Goal: Task Accomplishment & Management: Manage account settings

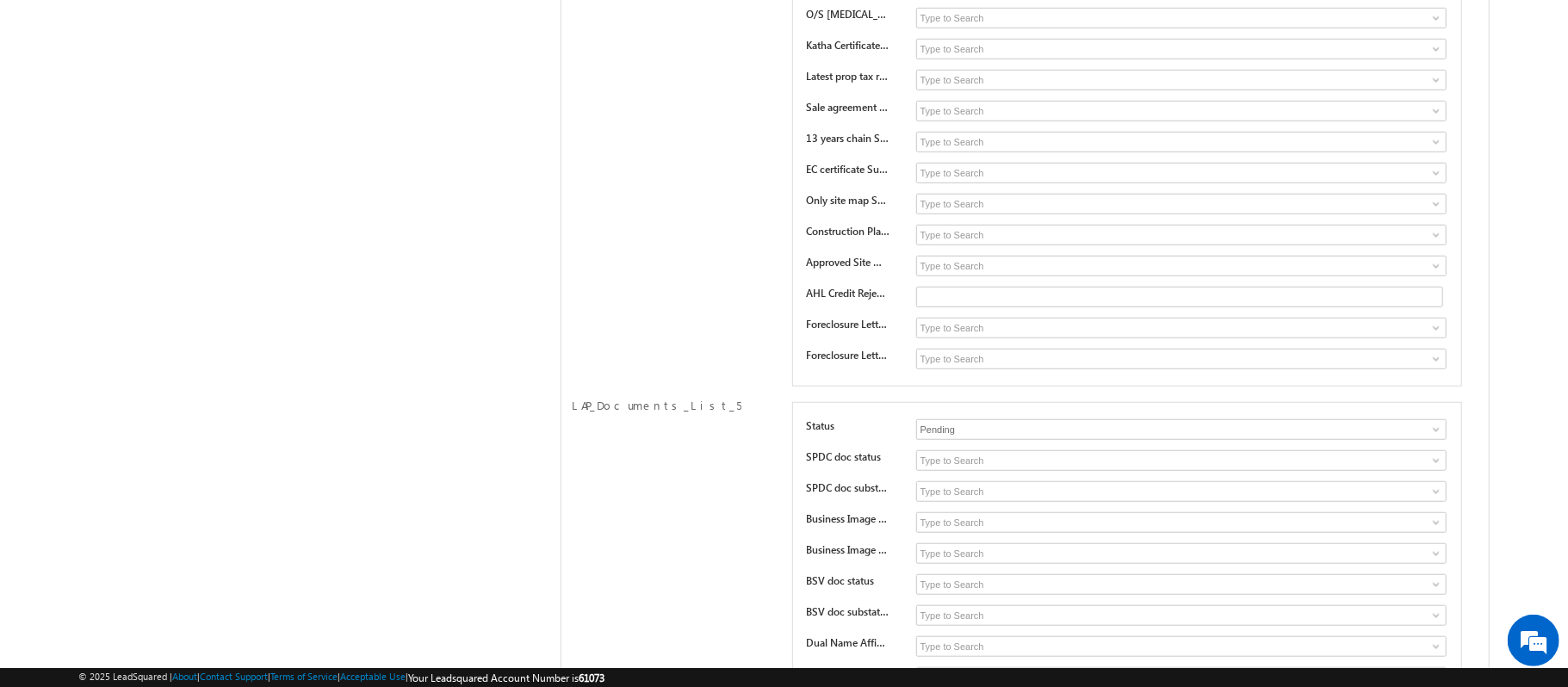
scroll to position [15356, 0]
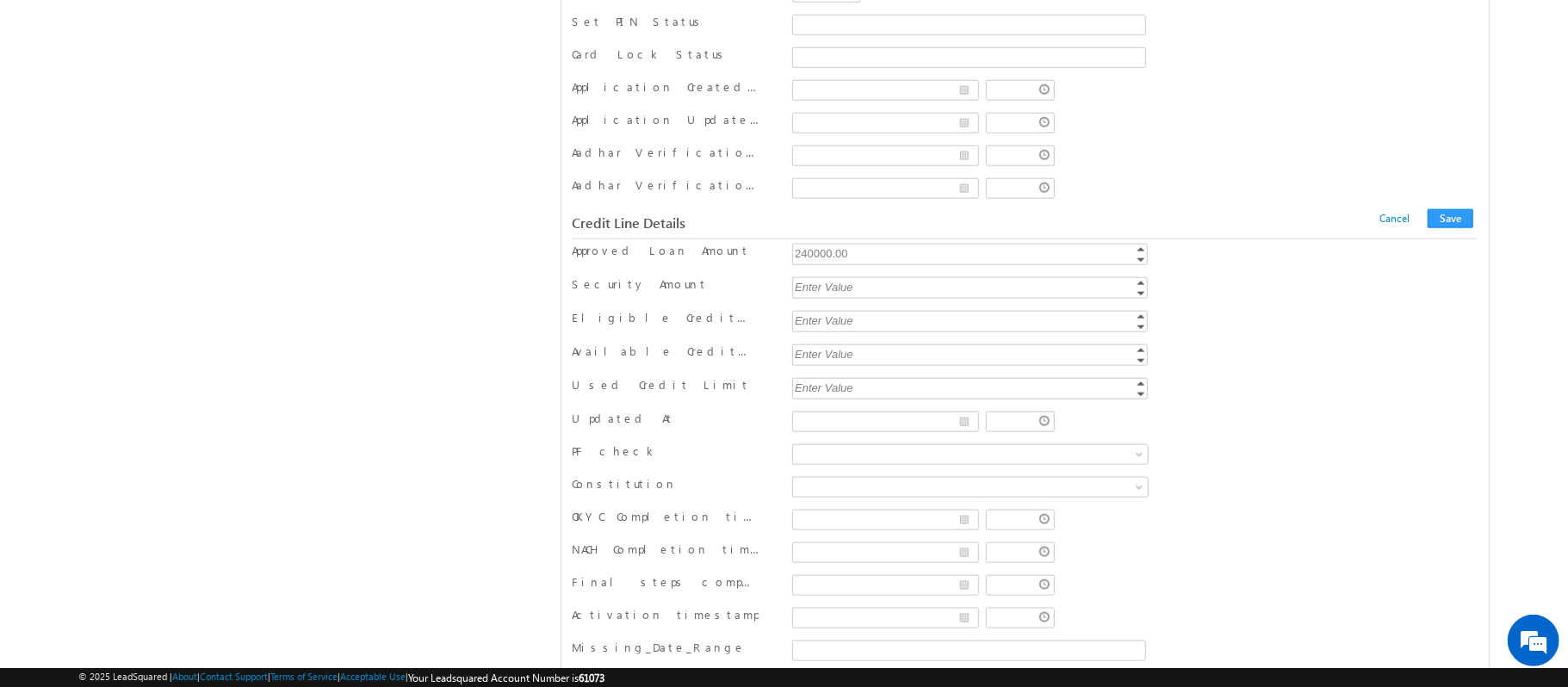
click at [885, 264] on div "240000.00" at bounding box center [971, 253] width 358 height 19
type input "250000"
click at [1465, 228] on button "Save" at bounding box center [1450, 219] width 45 height 19
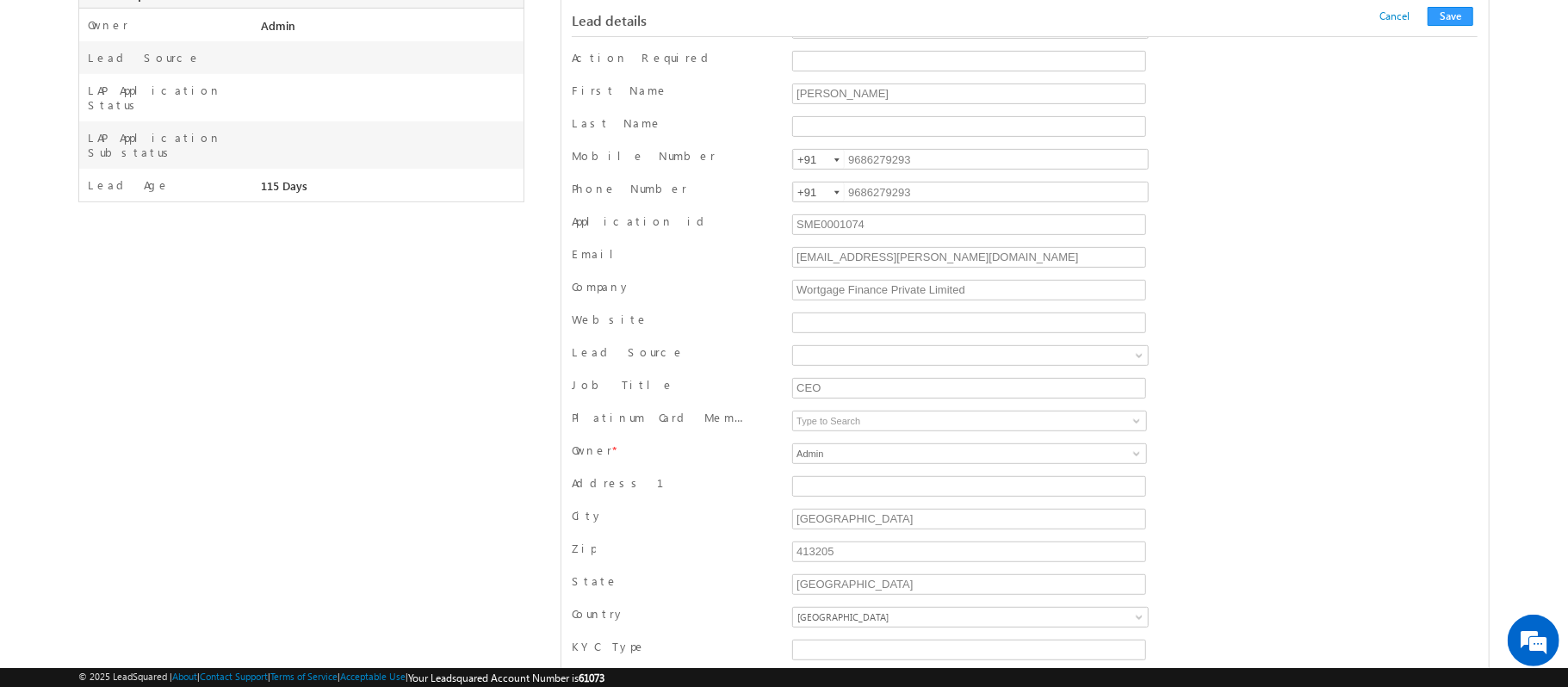
scroll to position [424, 0]
click at [1444, 20] on button "Save" at bounding box center [1450, 16] width 45 height 19
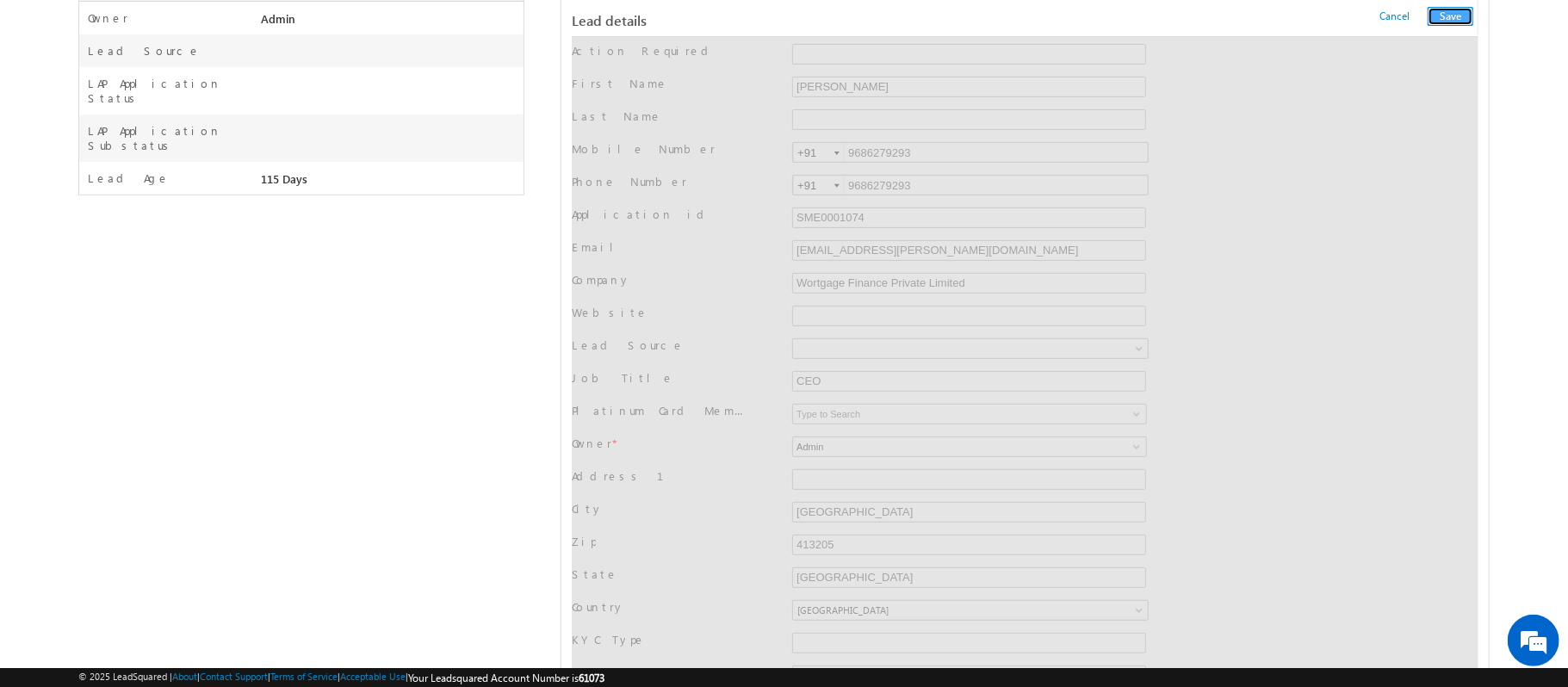
scroll to position [0, 0]
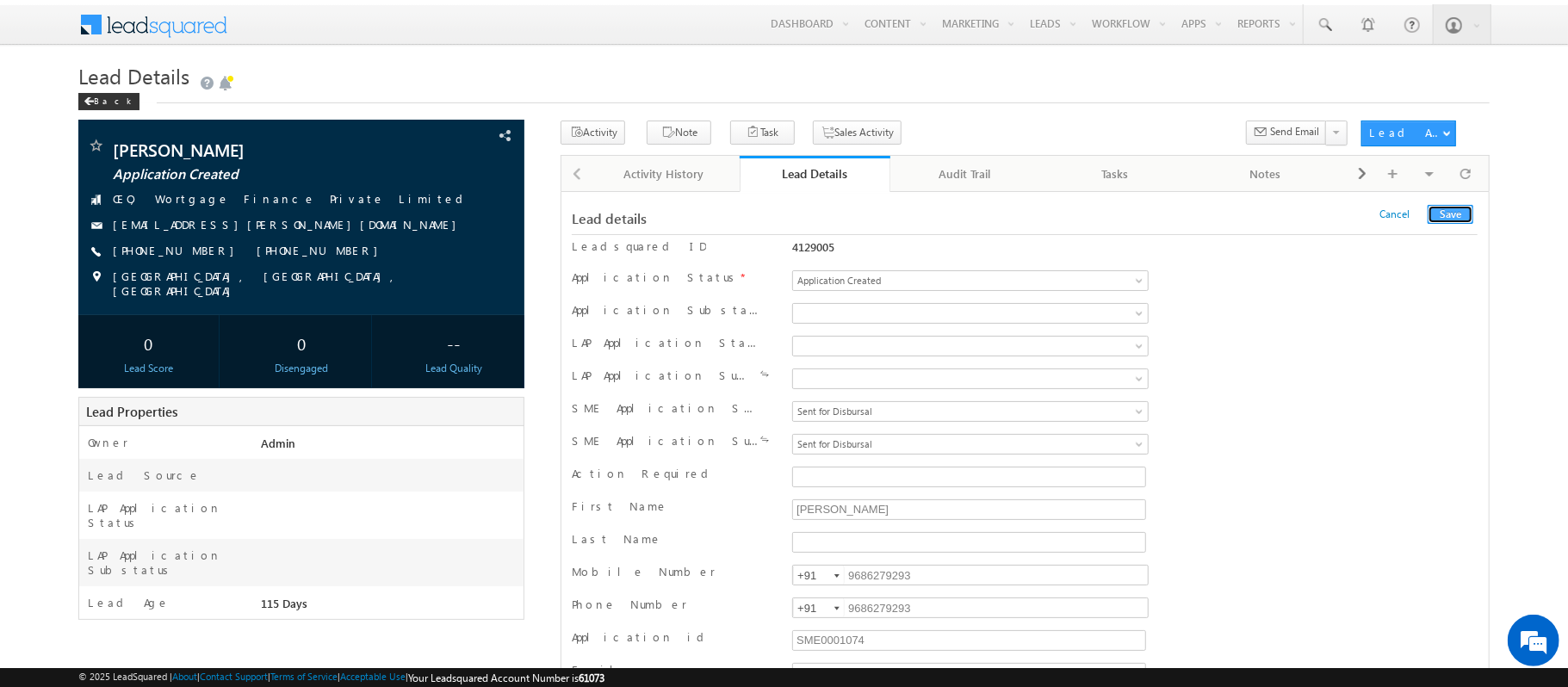
click at [1455, 219] on button "Save" at bounding box center [1450, 214] width 45 height 19
click at [1455, 208] on button "Save" at bounding box center [1450, 214] width 45 height 19
click at [902, 417] on span "Sent for Disbursal" at bounding box center [927, 411] width 268 height 16
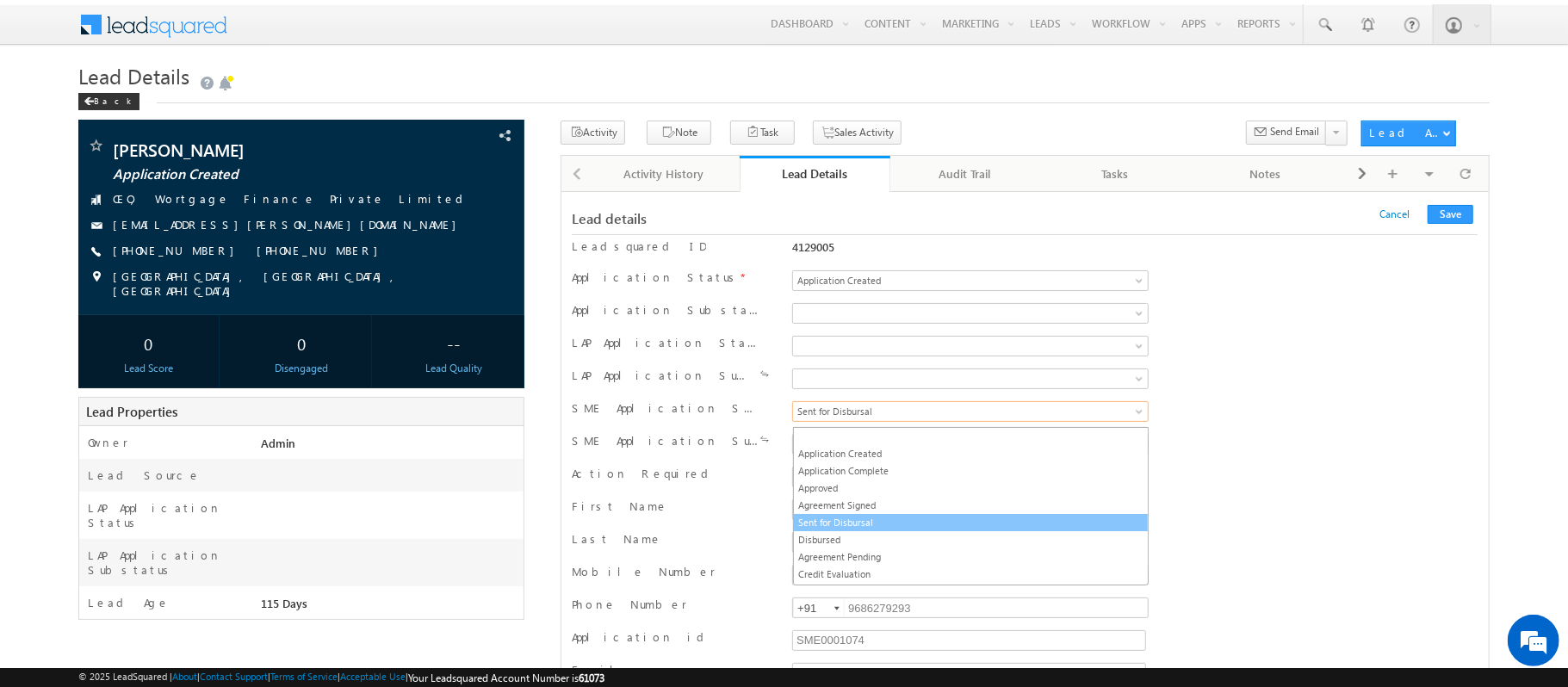
click at [897, 521] on link "Sent for Disbursal" at bounding box center [971, 522] width 354 height 16
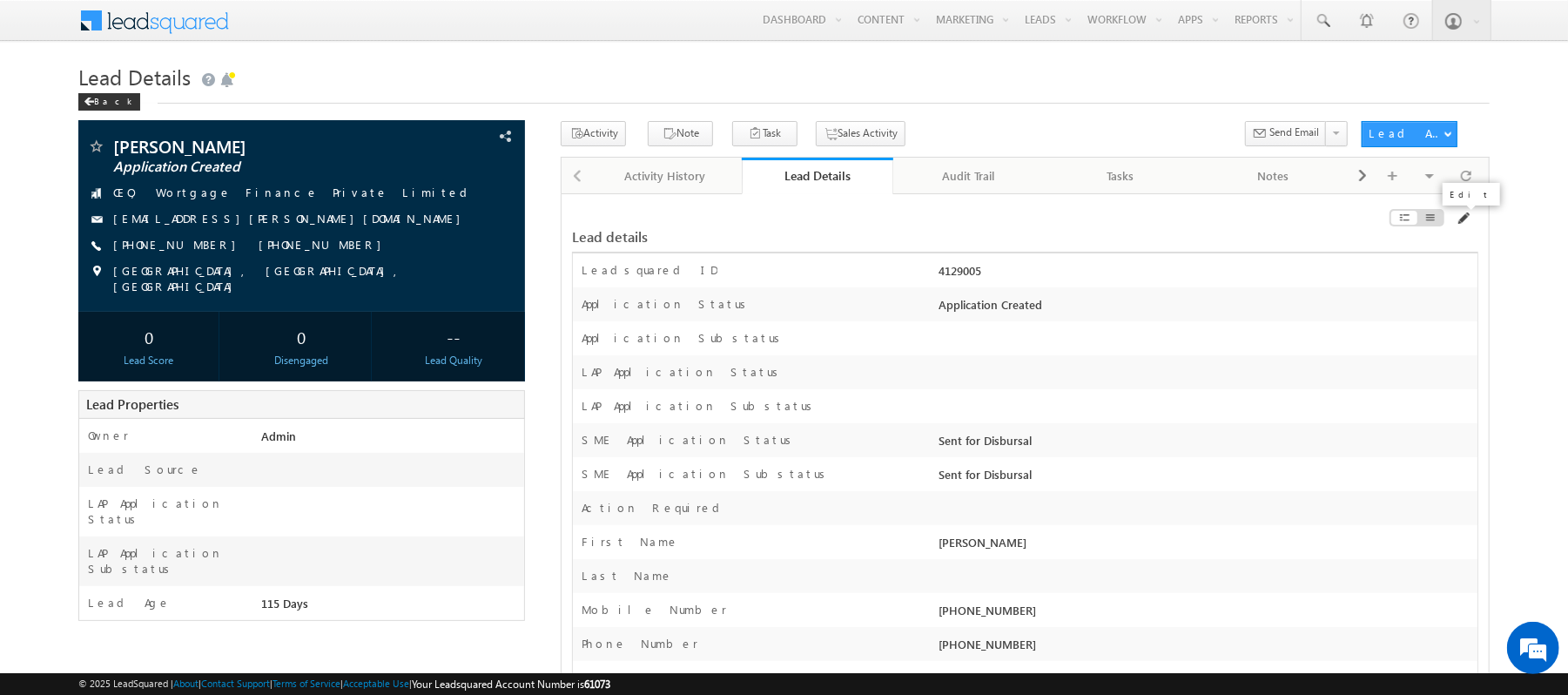
click at [1466, 223] on span at bounding box center [1463, 218] width 14 height 14
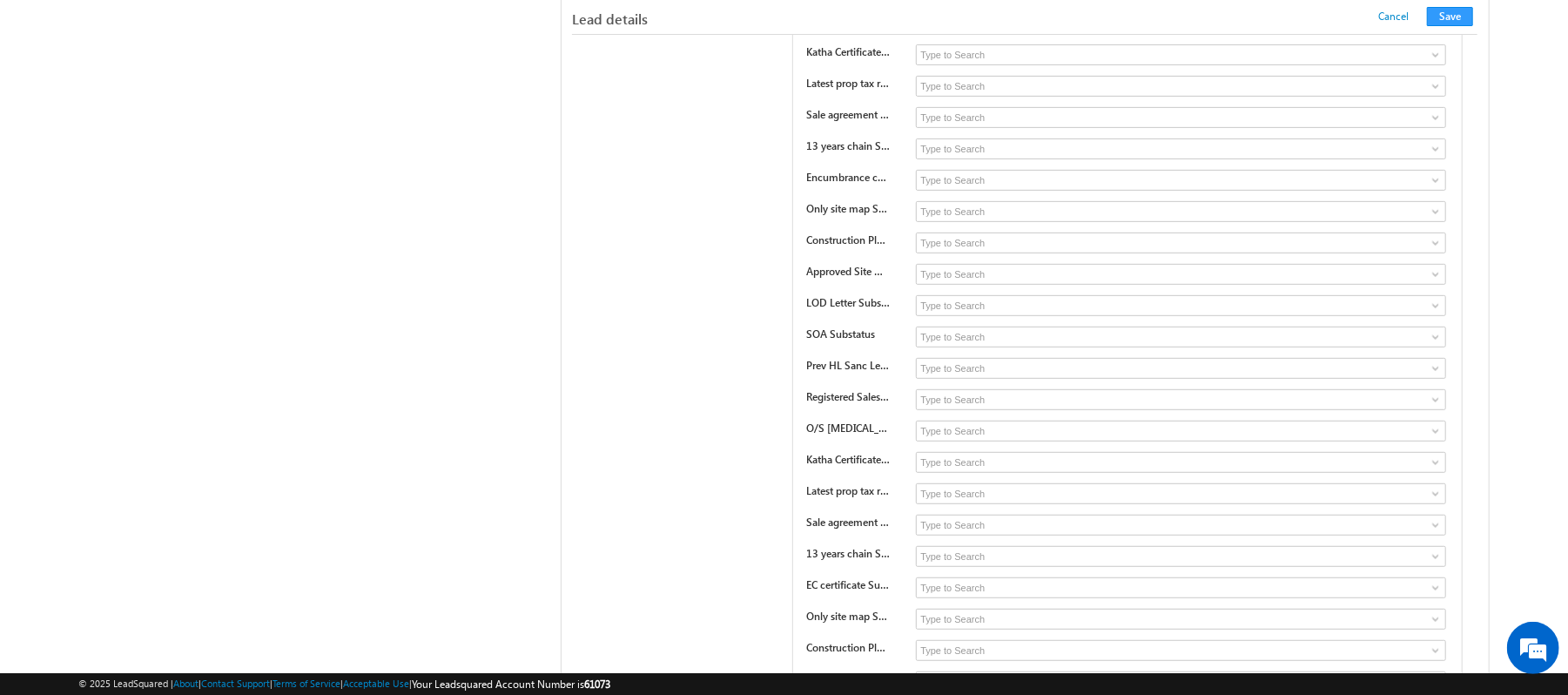
scroll to position [15531, 0]
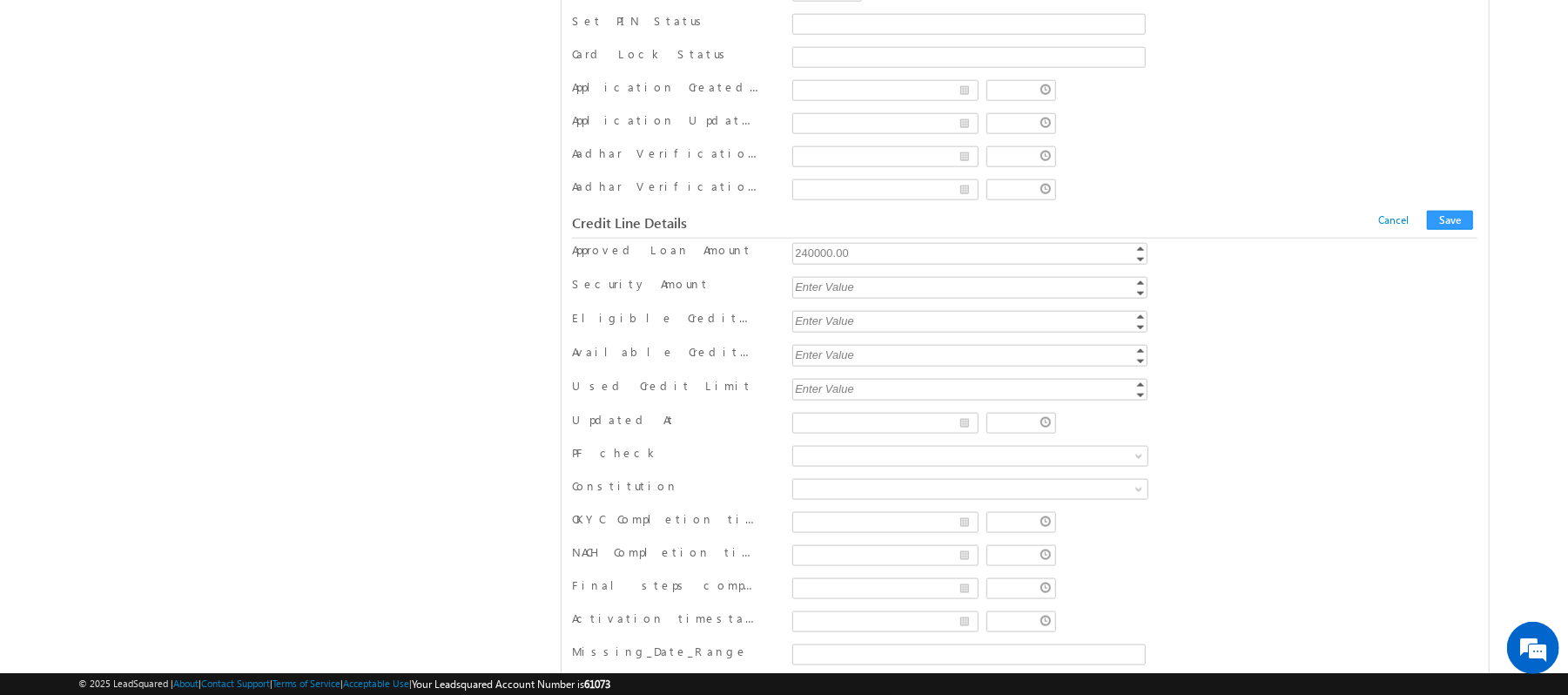
click at [871, 263] on div "240000.00" at bounding box center [972, 252] width 358 height 20
type input "250000"
click at [1436, 229] on button "Save" at bounding box center [1450, 220] width 46 height 20
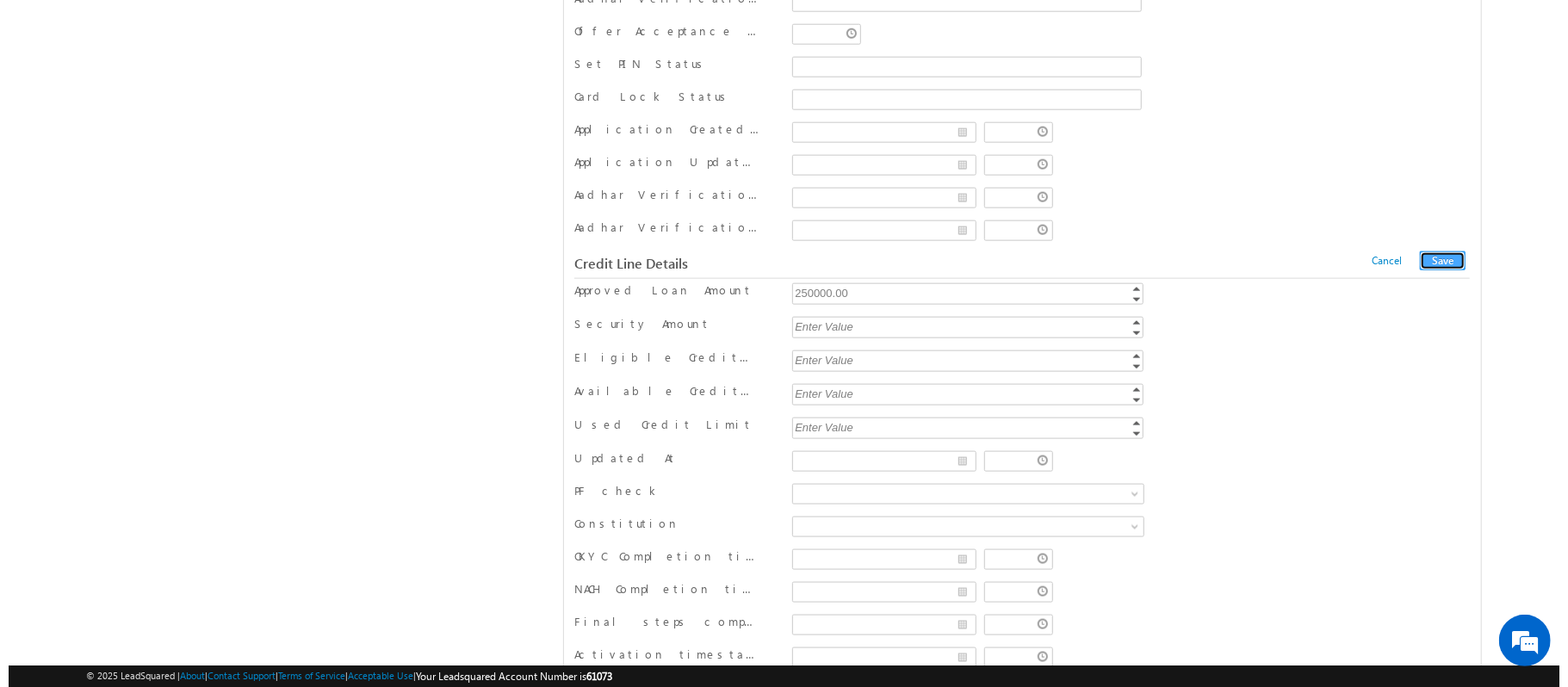
scroll to position [0, 0]
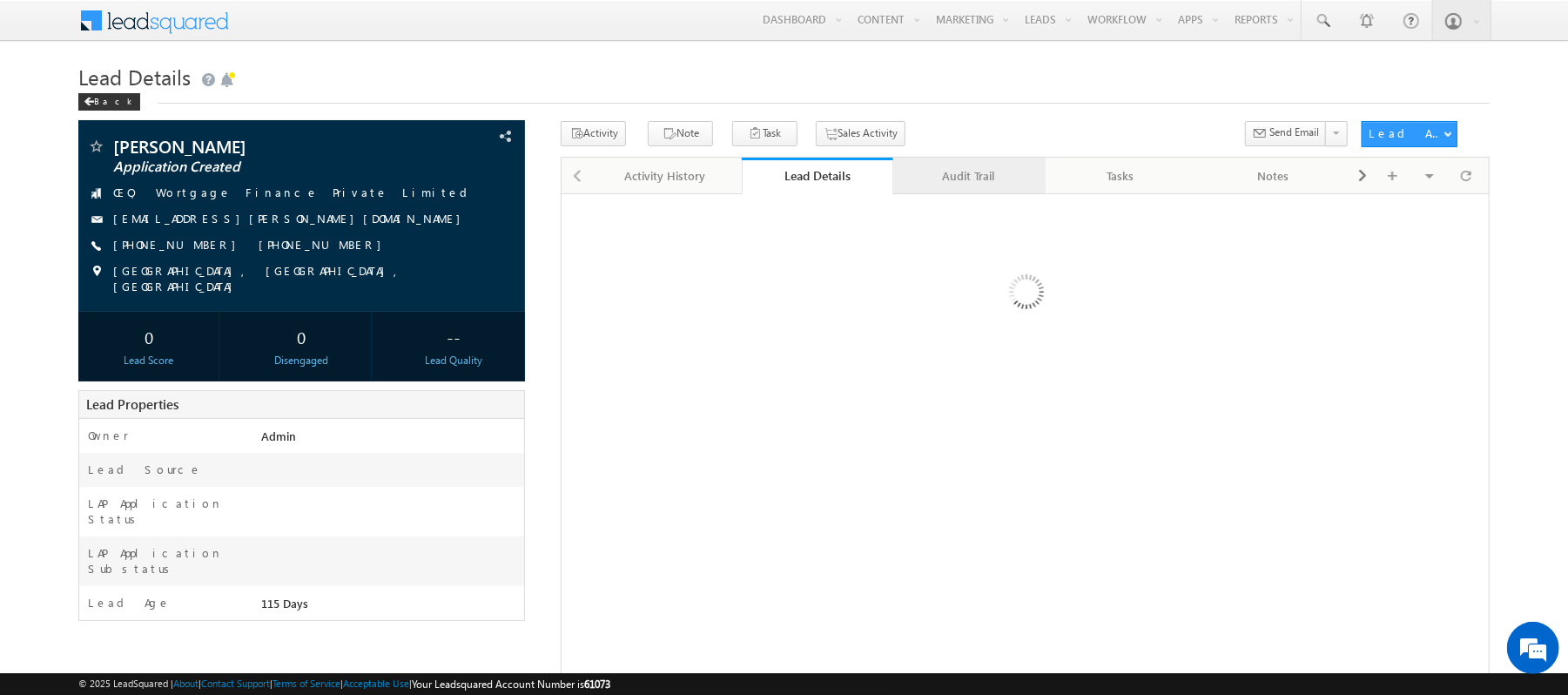
click at [938, 174] on div "Audit Trail" at bounding box center [969, 175] width 123 height 21
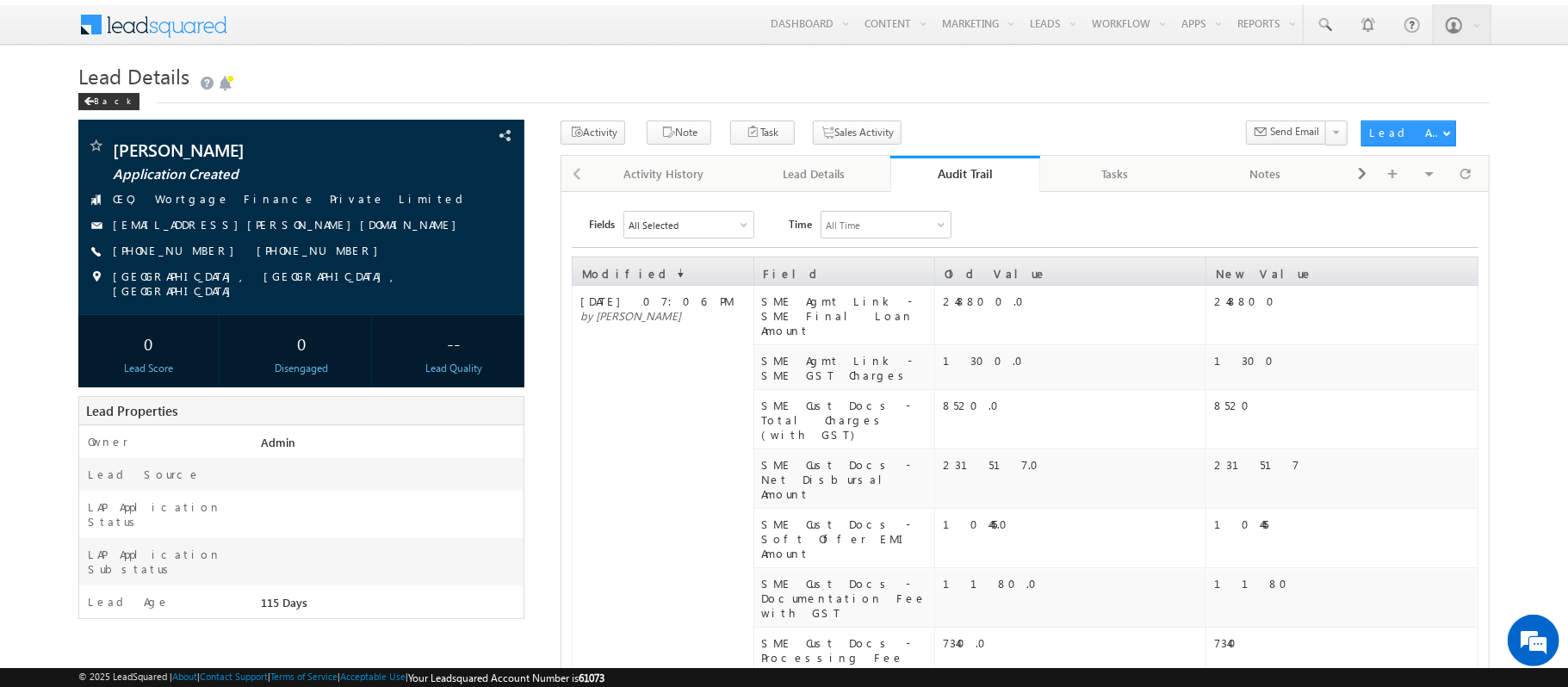
click at [968, 183] on link "Audit Trail" at bounding box center [965, 173] width 150 height 36
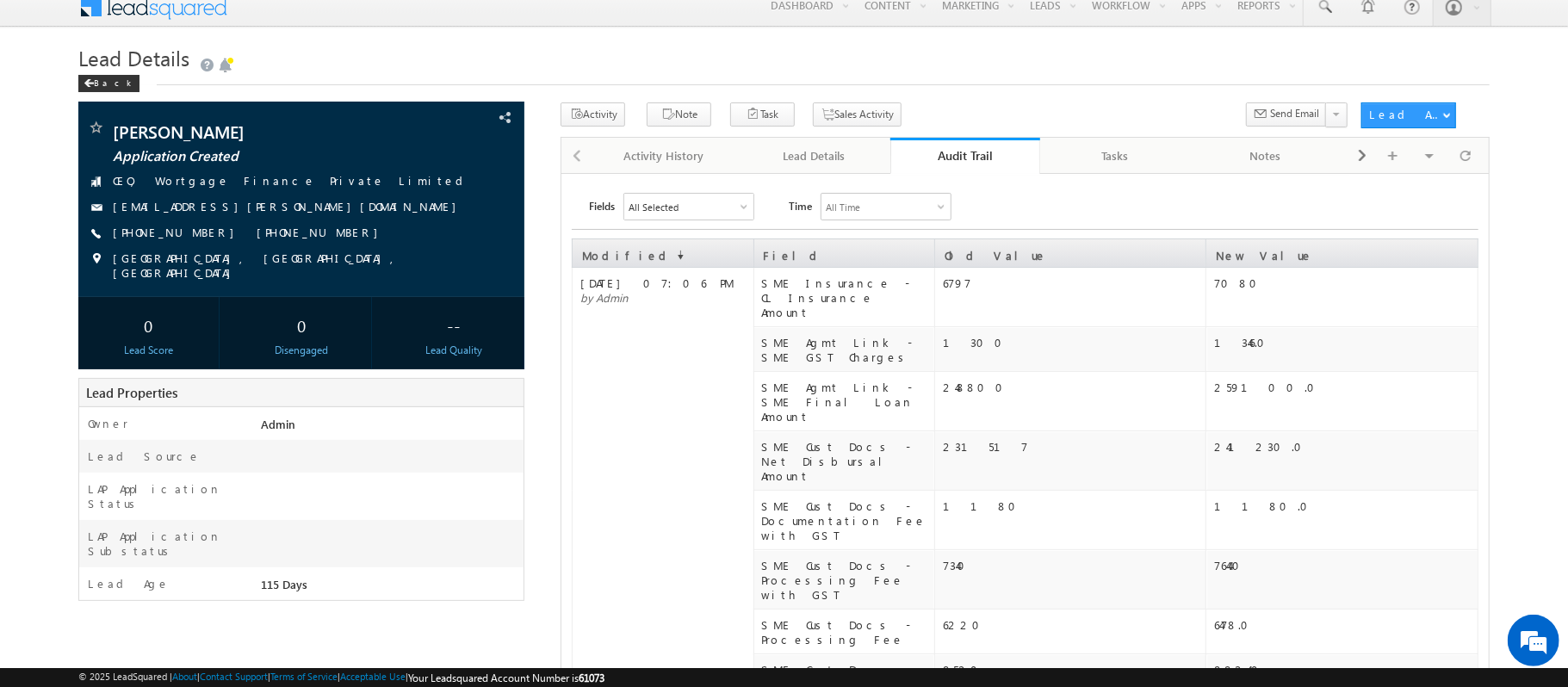
scroll to position [14, 0]
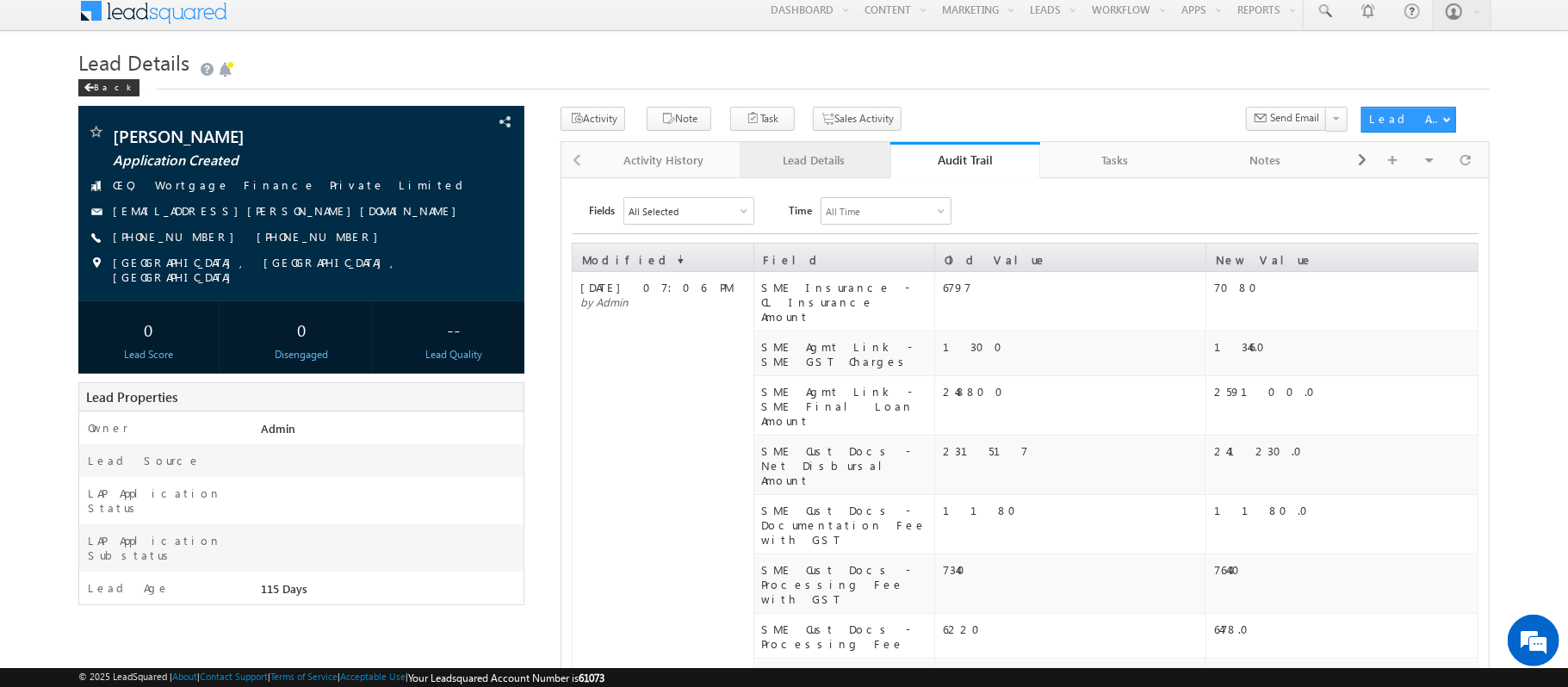
click at [813, 160] on div "Lead Details" at bounding box center [814, 160] width 122 height 20
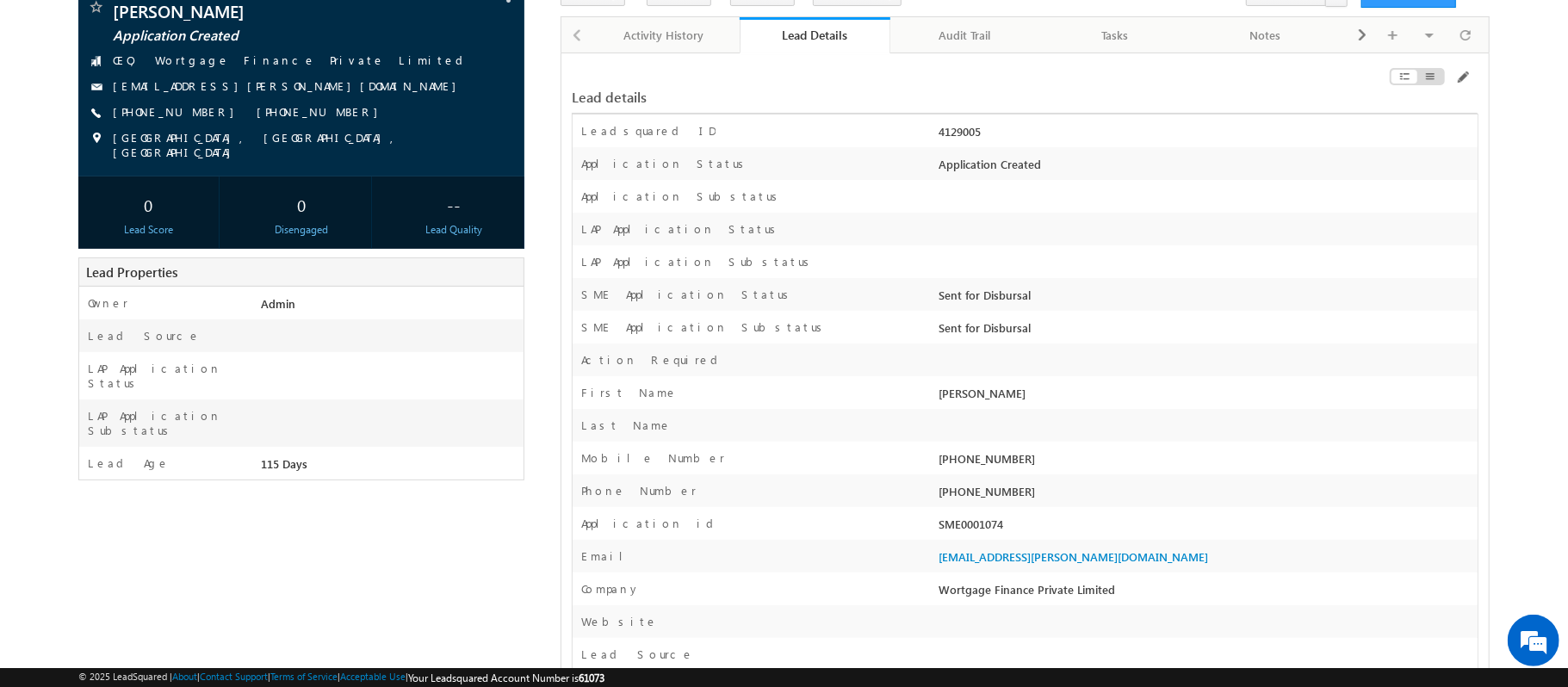
scroll to position [0, 0]
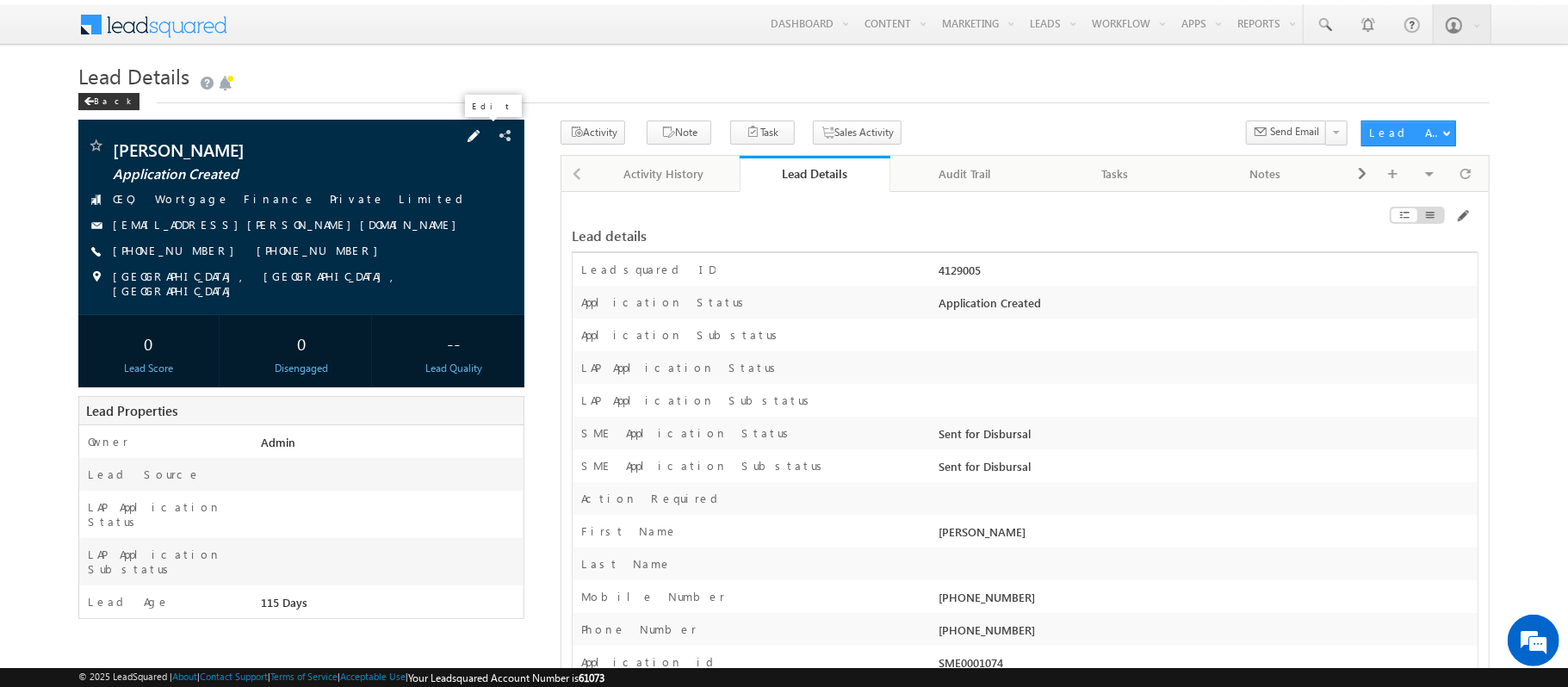
click at [480, 137] on span at bounding box center [473, 136] width 19 height 19
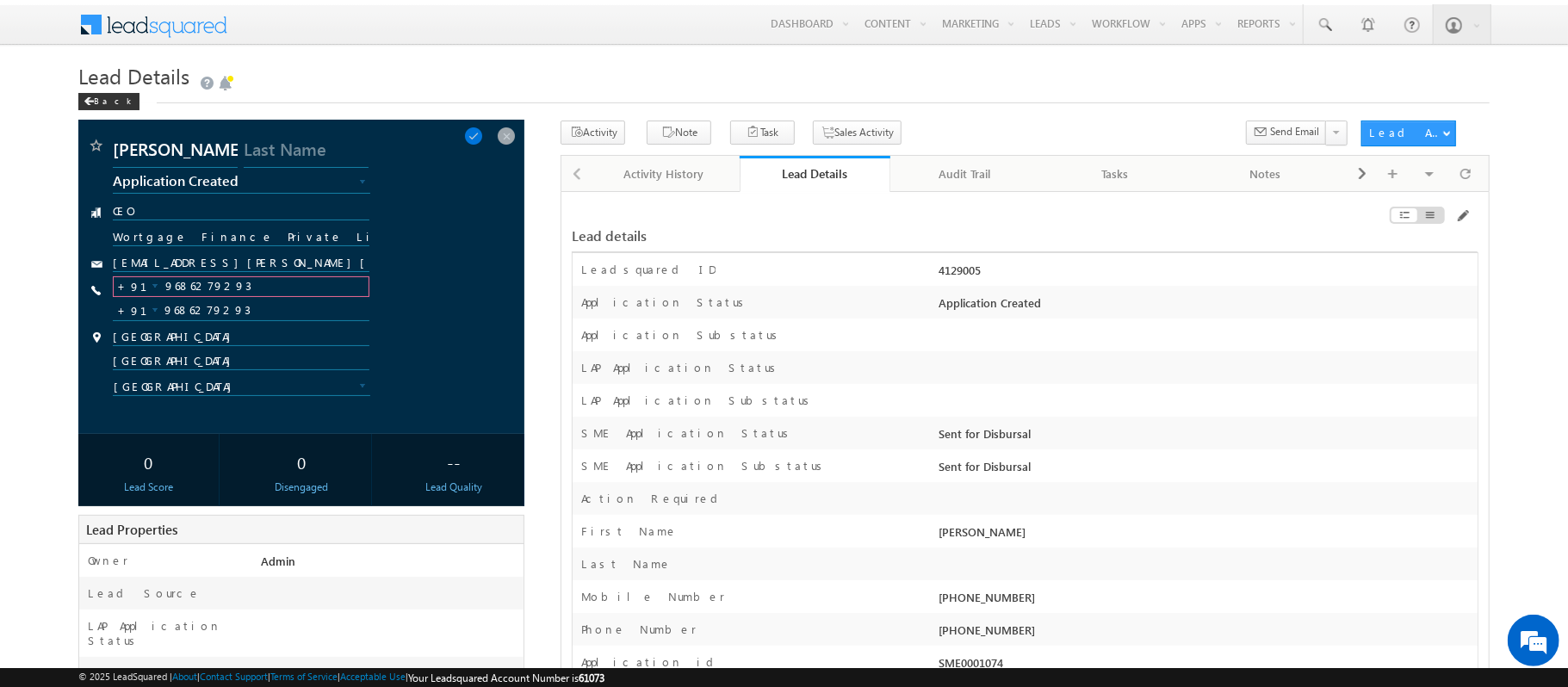
click at [243, 286] on input "9686279293" at bounding box center [241, 287] width 256 height 20
type input "9686279293"
click at [172, 255] on input "[EMAIL_ADDRESS][PERSON_NAME][DOMAIN_NAME]" at bounding box center [242, 264] width 258 height 18
type input "karthikeyan.a@werize.com"
click at [483, 132] on span at bounding box center [473, 136] width 19 height 19
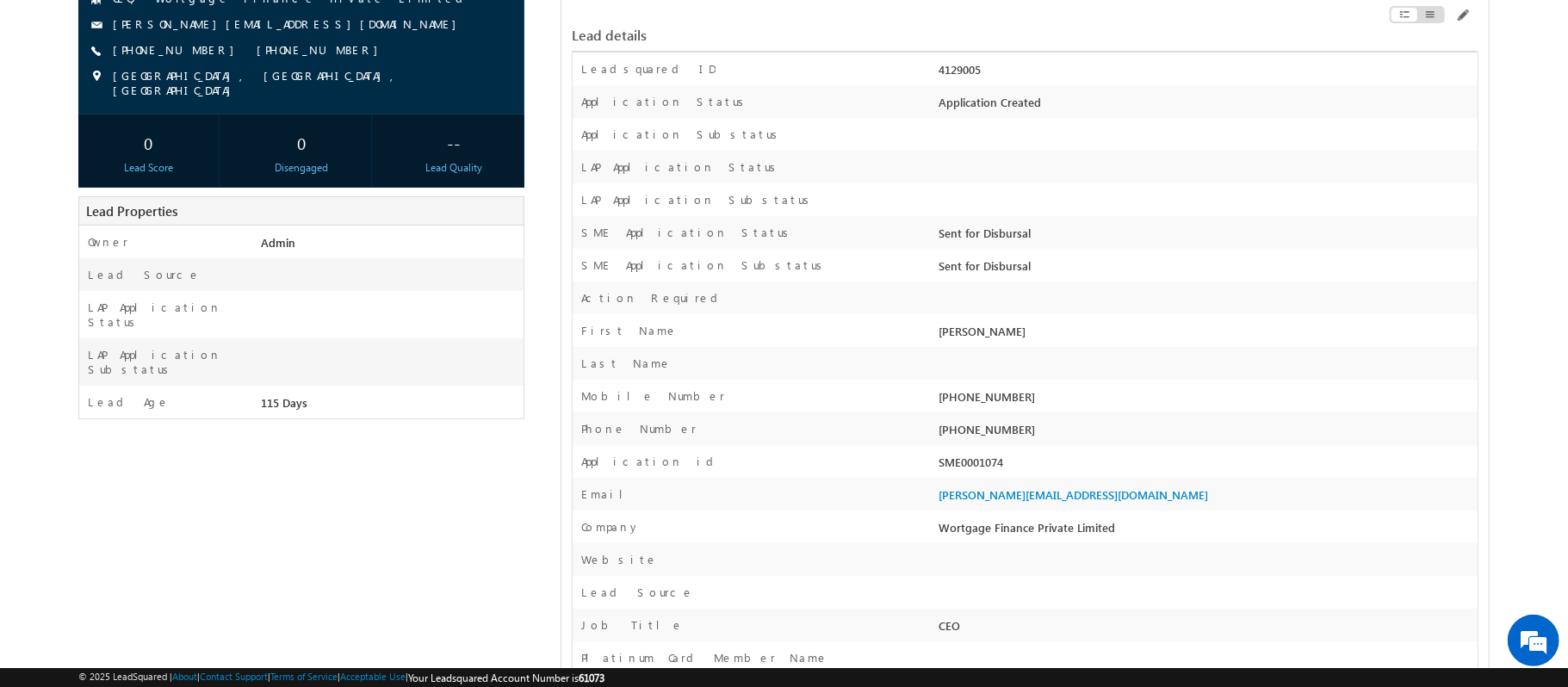
scroll to position [210, 0]
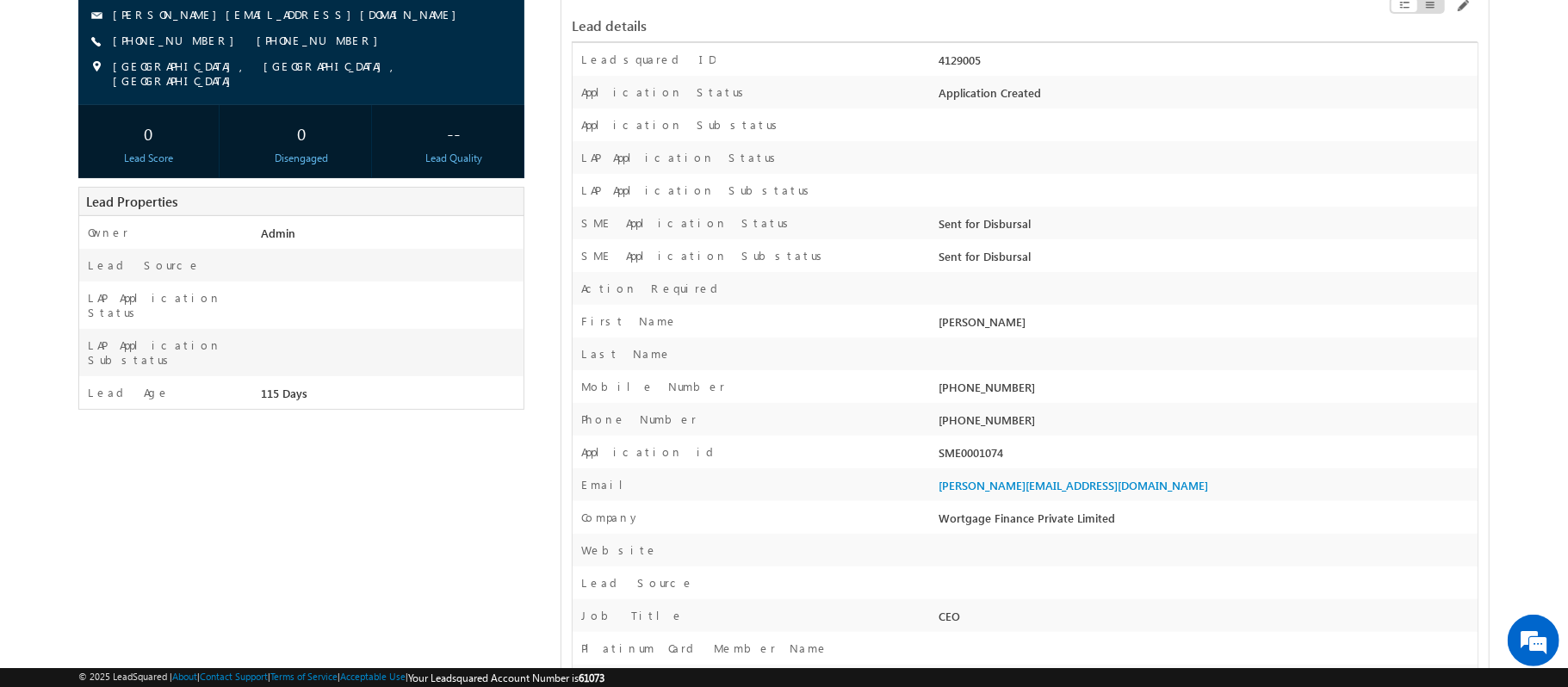
drag, startPoint x: 1017, startPoint y: 458, endPoint x: 933, endPoint y: 461, distance: 84.1
click at [933, 461] on div "Application id SME0001074" at bounding box center [1025, 451] width 905 height 32
copy div "SME0001074"
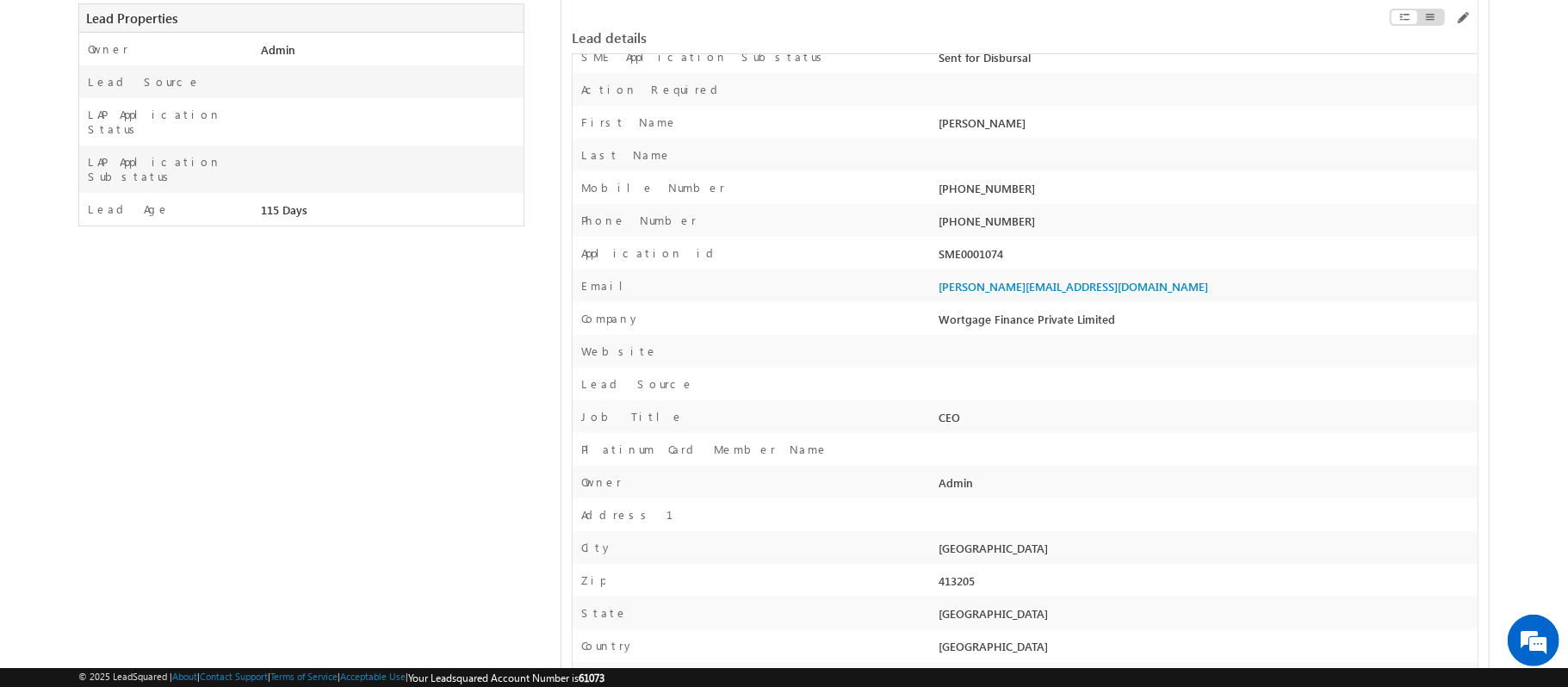
scroll to position [0, 0]
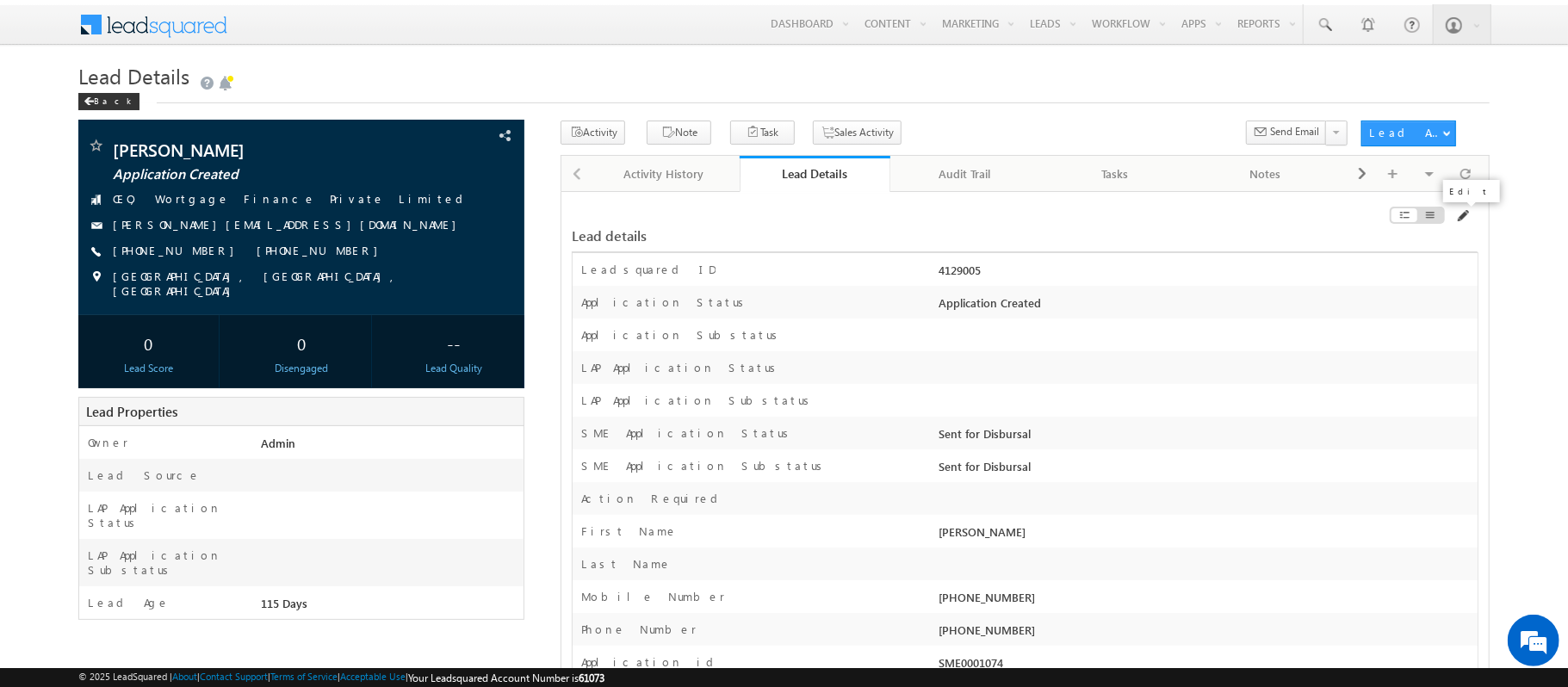
click at [1465, 217] on span at bounding box center [1462, 216] width 14 height 14
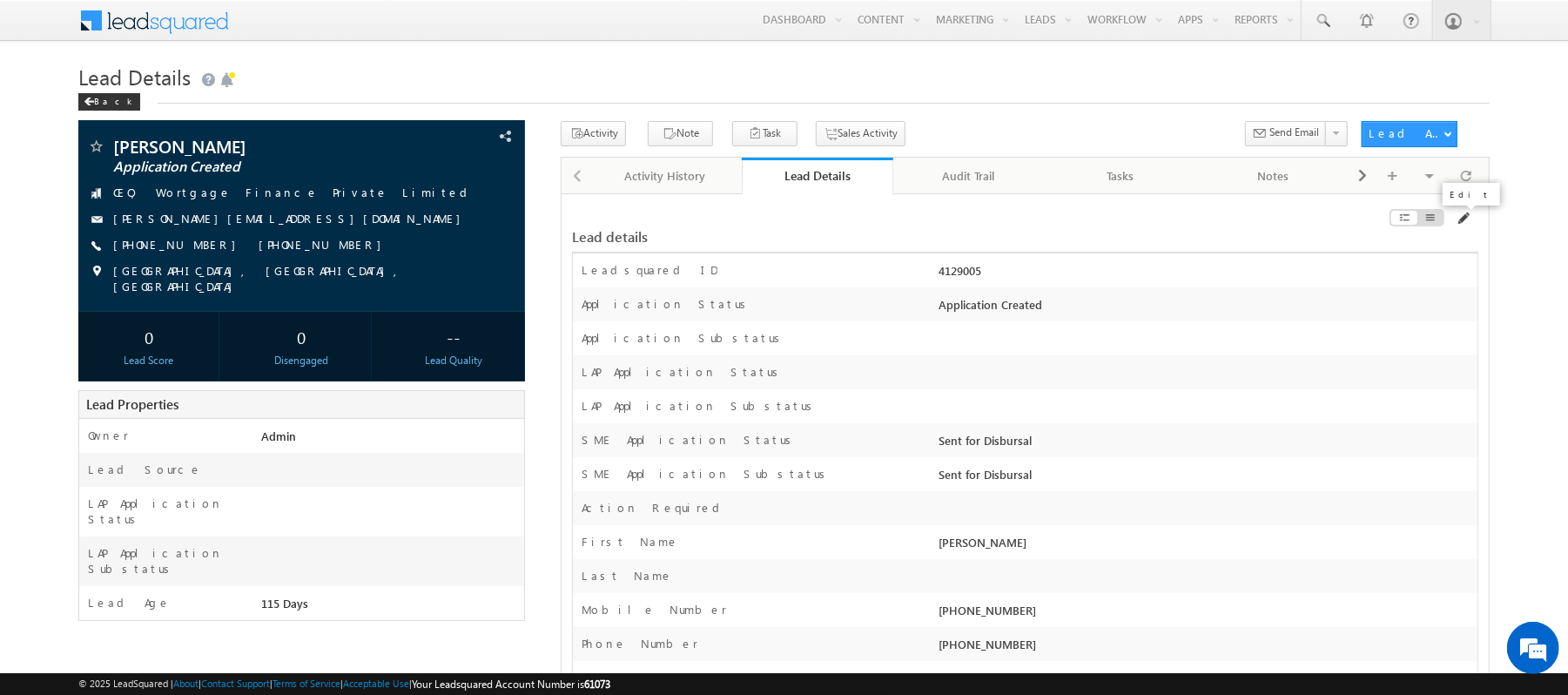
click at [1461, 216] on span at bounding box center [1463, 218] width 14 height 14
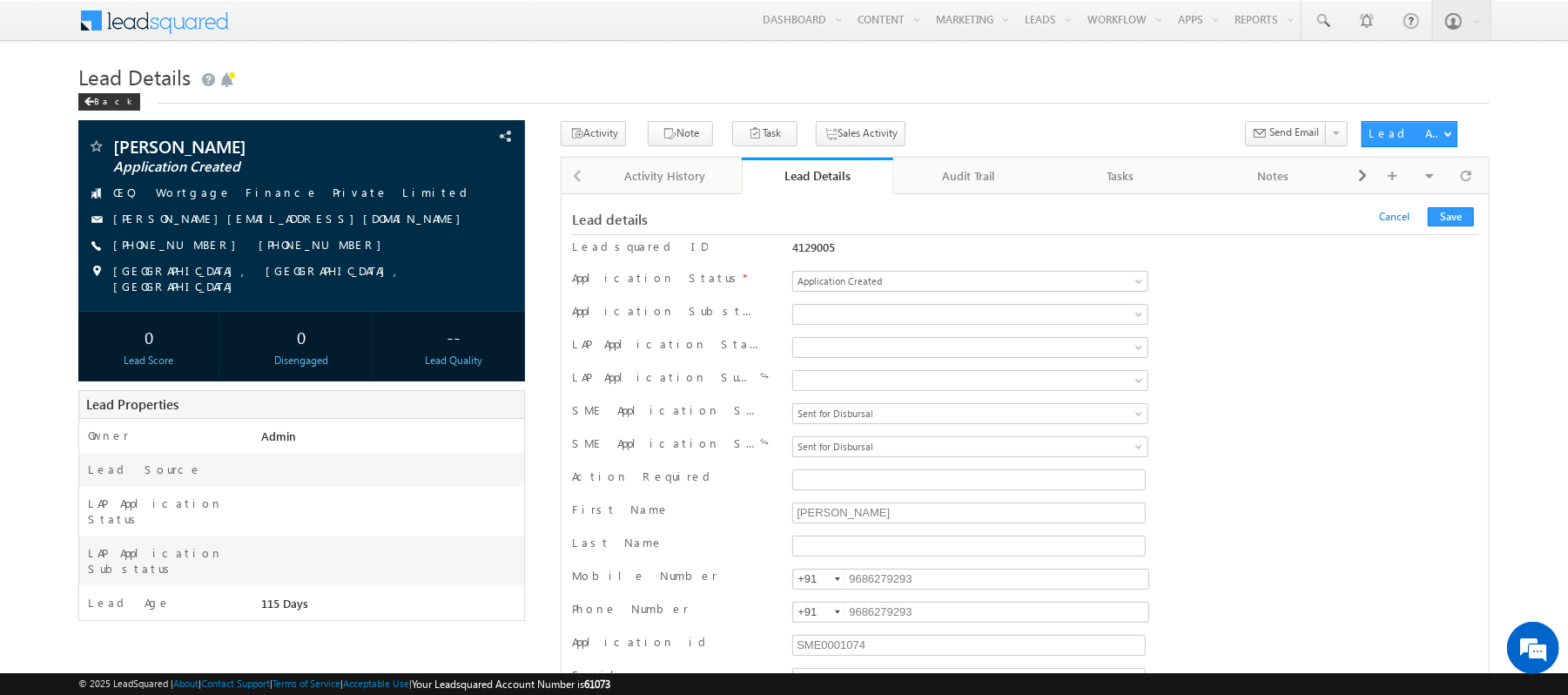
scroll to position [15527, 0]
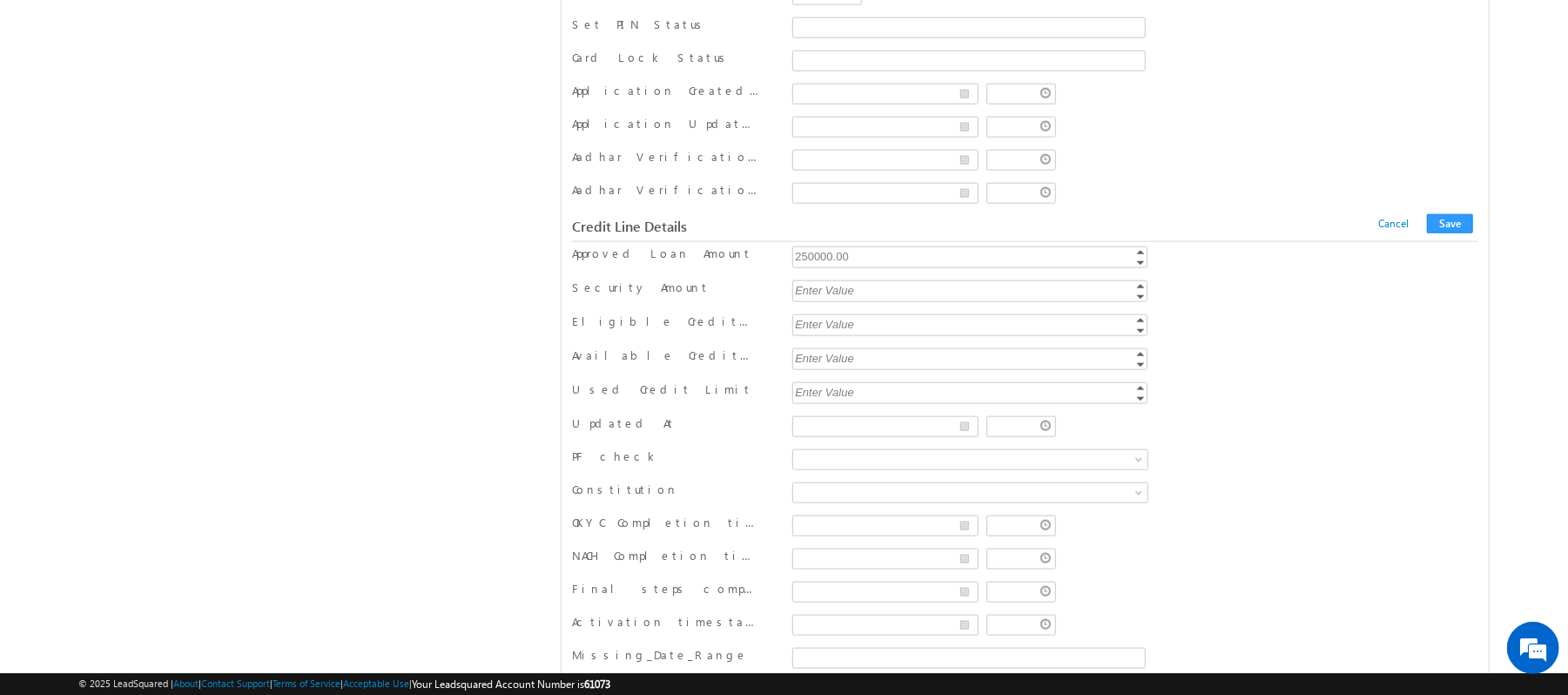
click at [910, 267] on div "250000.00" at bounding box center [972, 256] width 358 height 20
type input "260000"
click at [1444, 233] on button "Save" at bounding box center [1450, 224] width 46 height 20
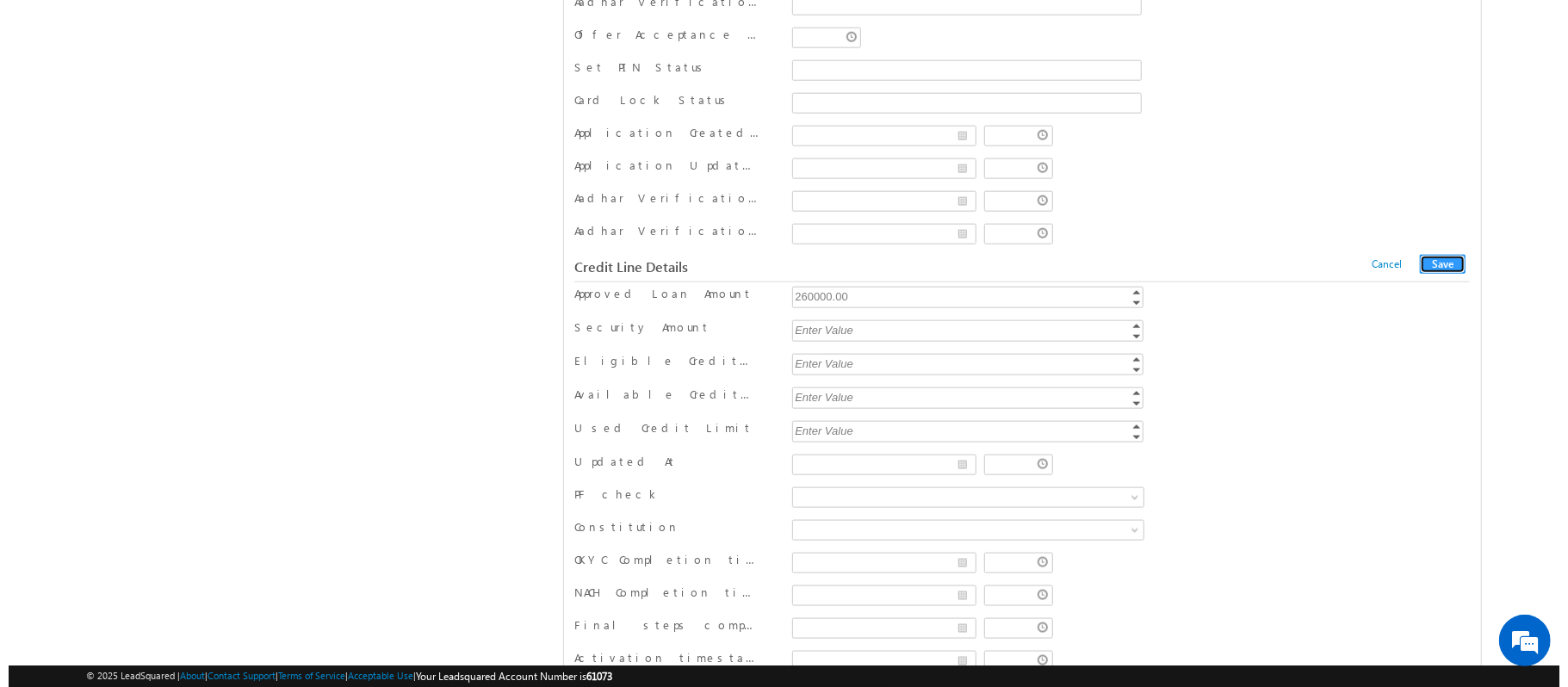
scroll to position [0, 0]
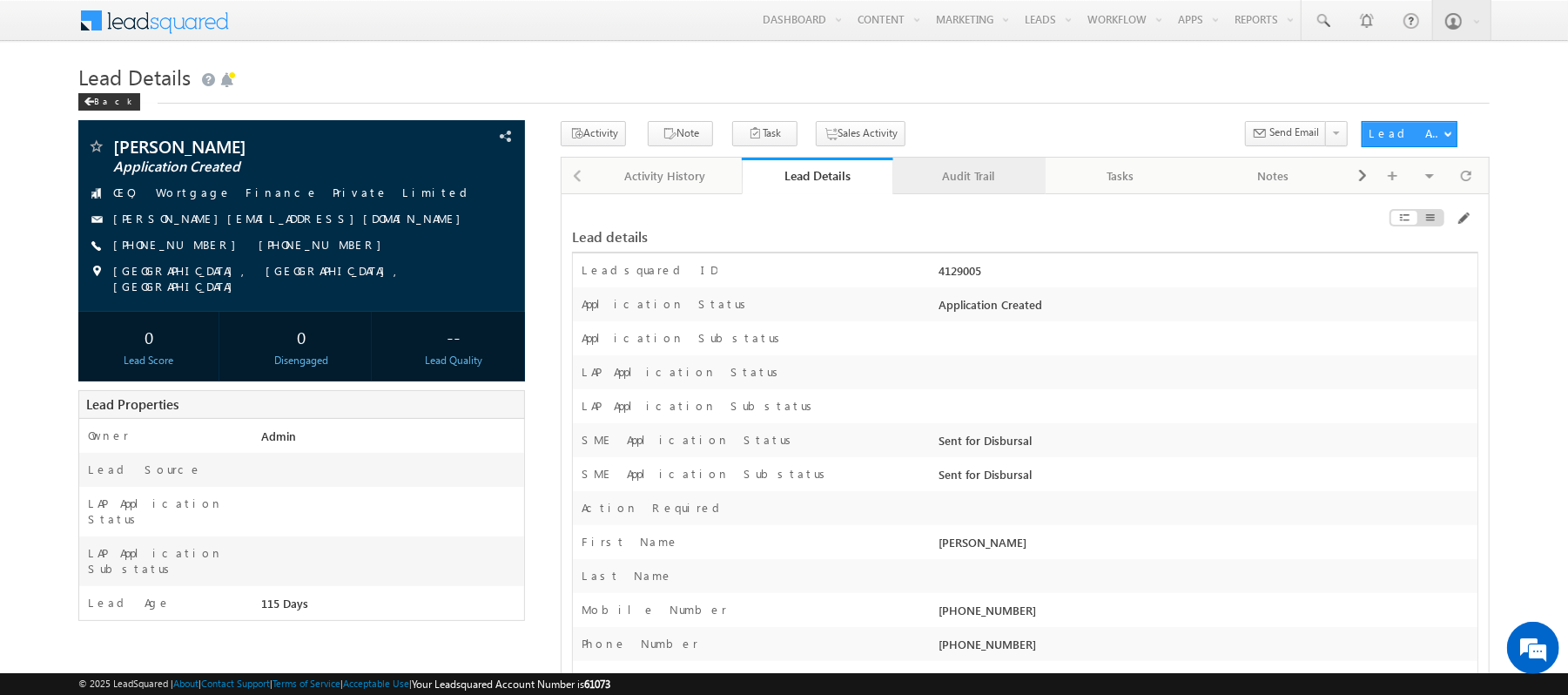
click at [960, 160] on link "Audit Trail" at bounding box center [969, 175] width 152 height 36
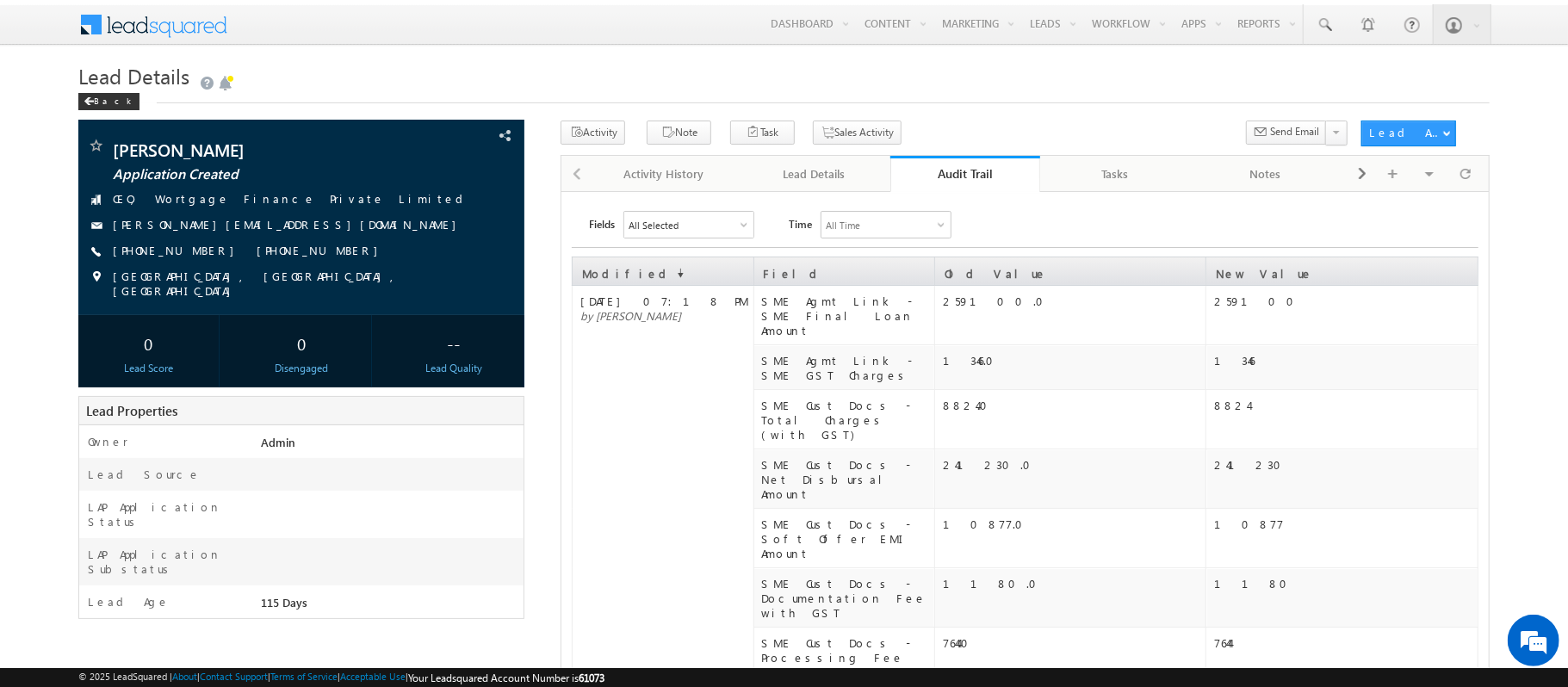
click at [949, 159] on link "Audit Trail" at bounding box center [965, 173] width 150 height 36
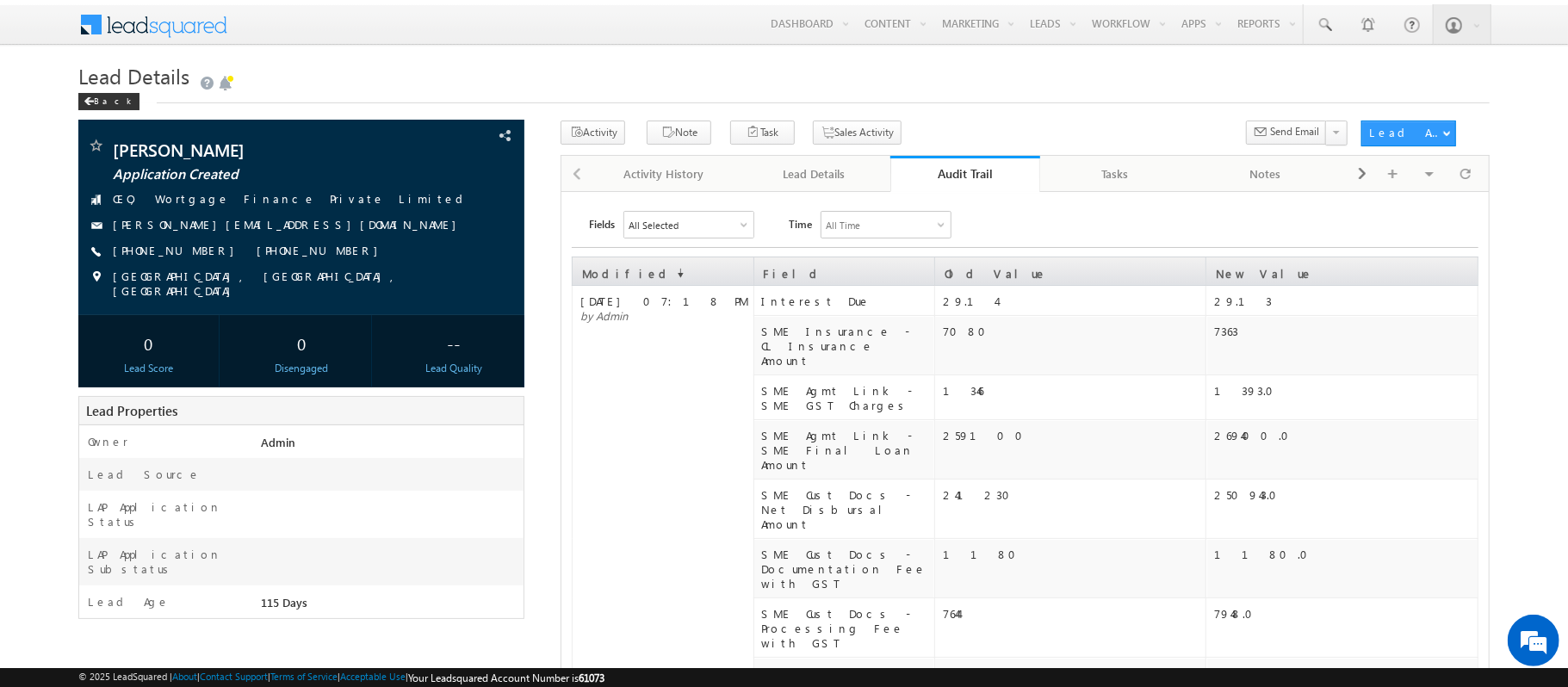
click at [949, 159] on link "Audit Trail" at bounding box center [965, 173] width 150 height 36
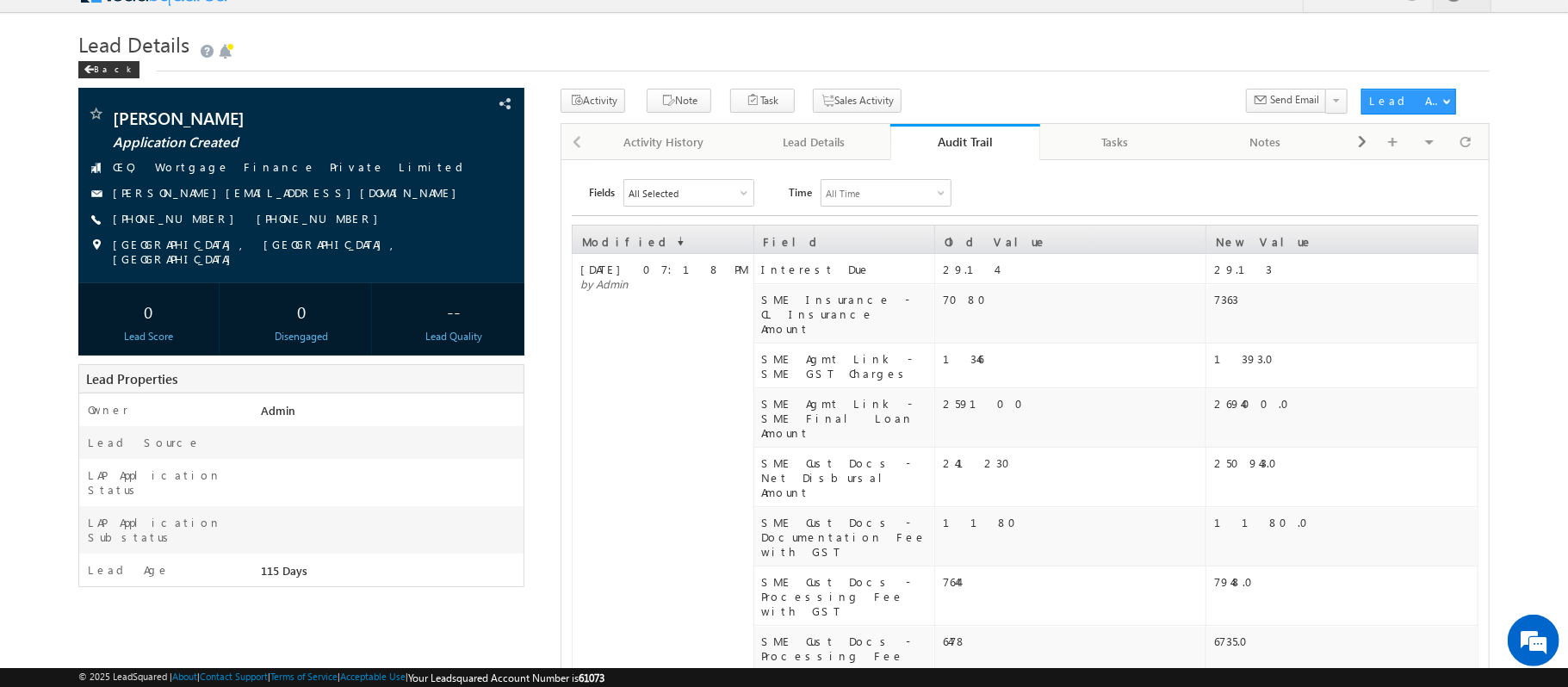
scroll to position [32, 0]
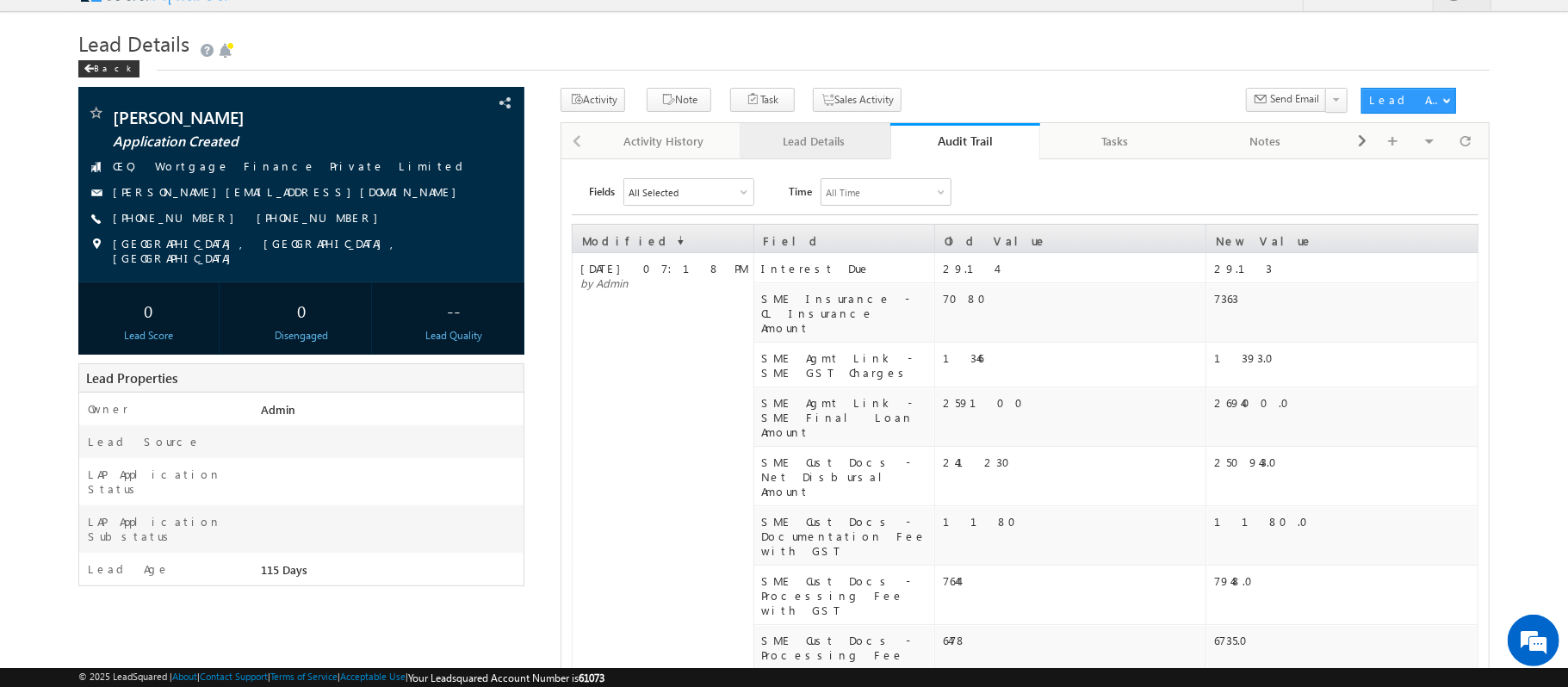
click at [840, 137] on div "Lead Details" at bounding box center [814, 141] width 122 height 20
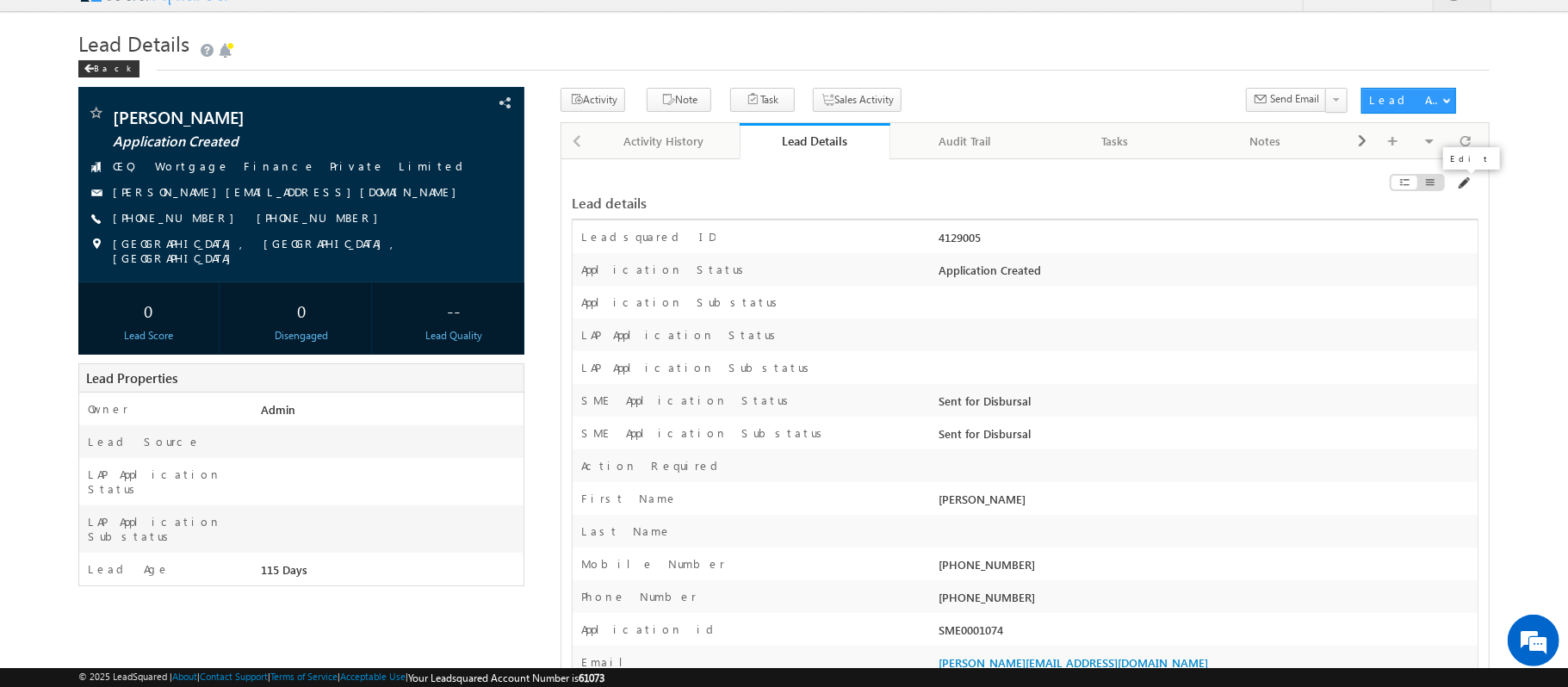
click at [1461, 183] on span at bounding box center [1463, 183] width 14 height 14
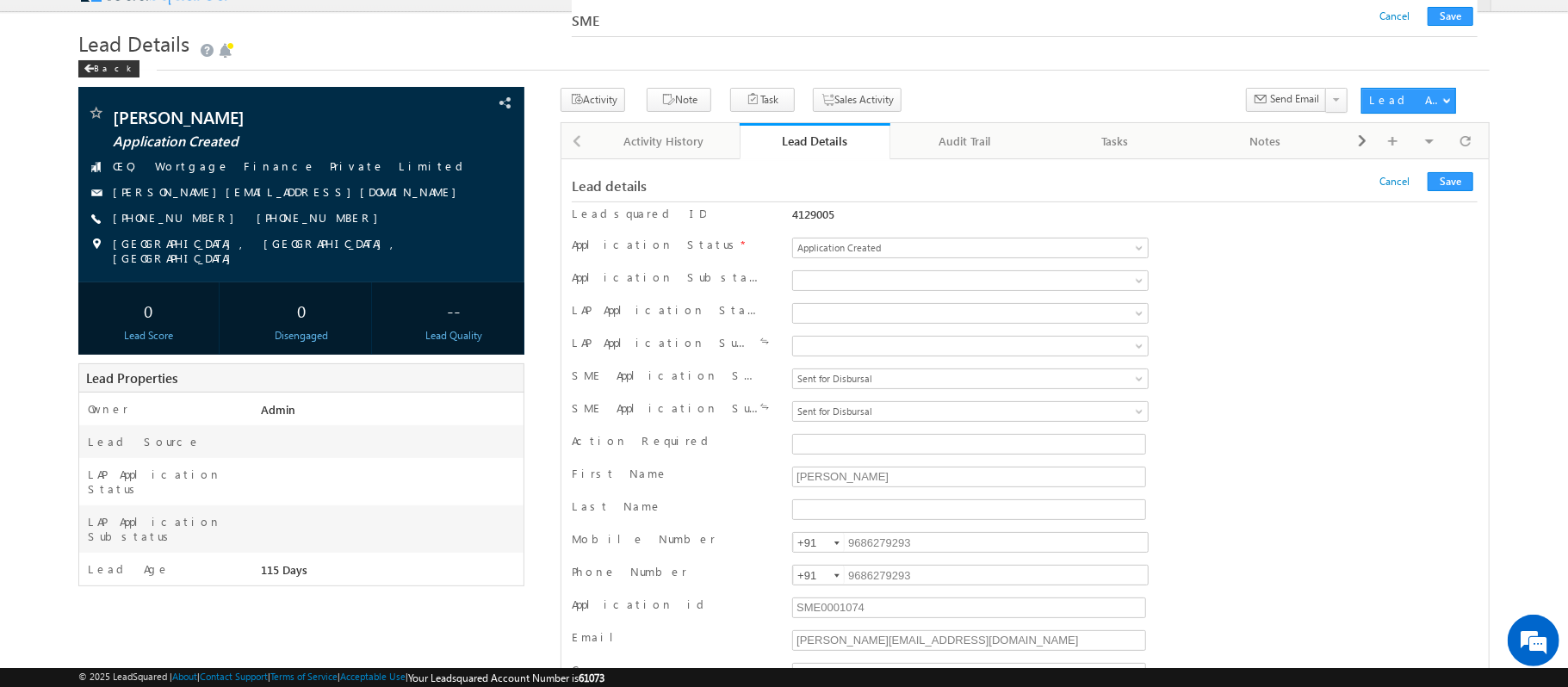
scroll to position [25182, 0]
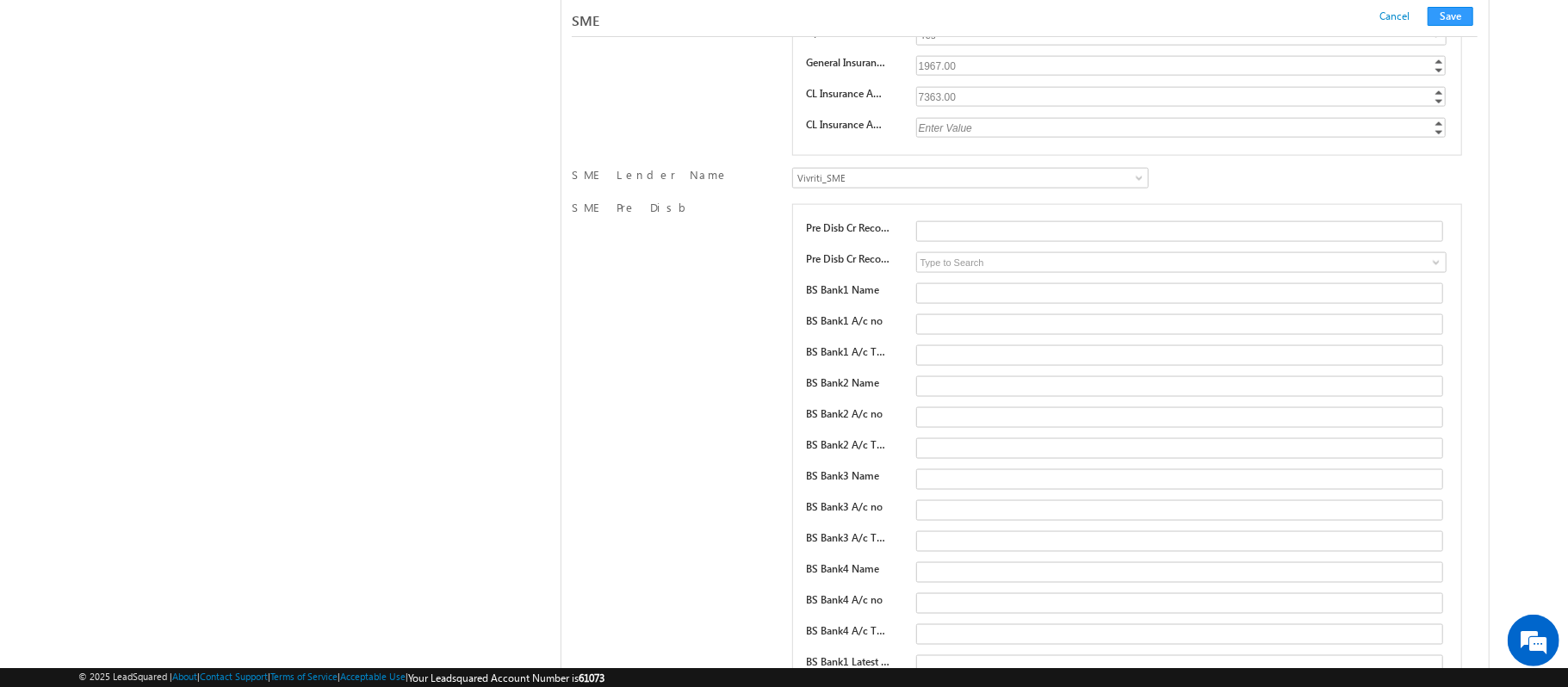
click at [1051, 196] on div "SME Lender Name Wortgage_Finance_SME NorthernArc_SME Vivriti_SME UGRO_SME IIFL_…" at bounding box center [1025, 179] width 907 height 32
click at [1462, 18] on button "Save" at bounding box center [1450, 16] width 45 height 19
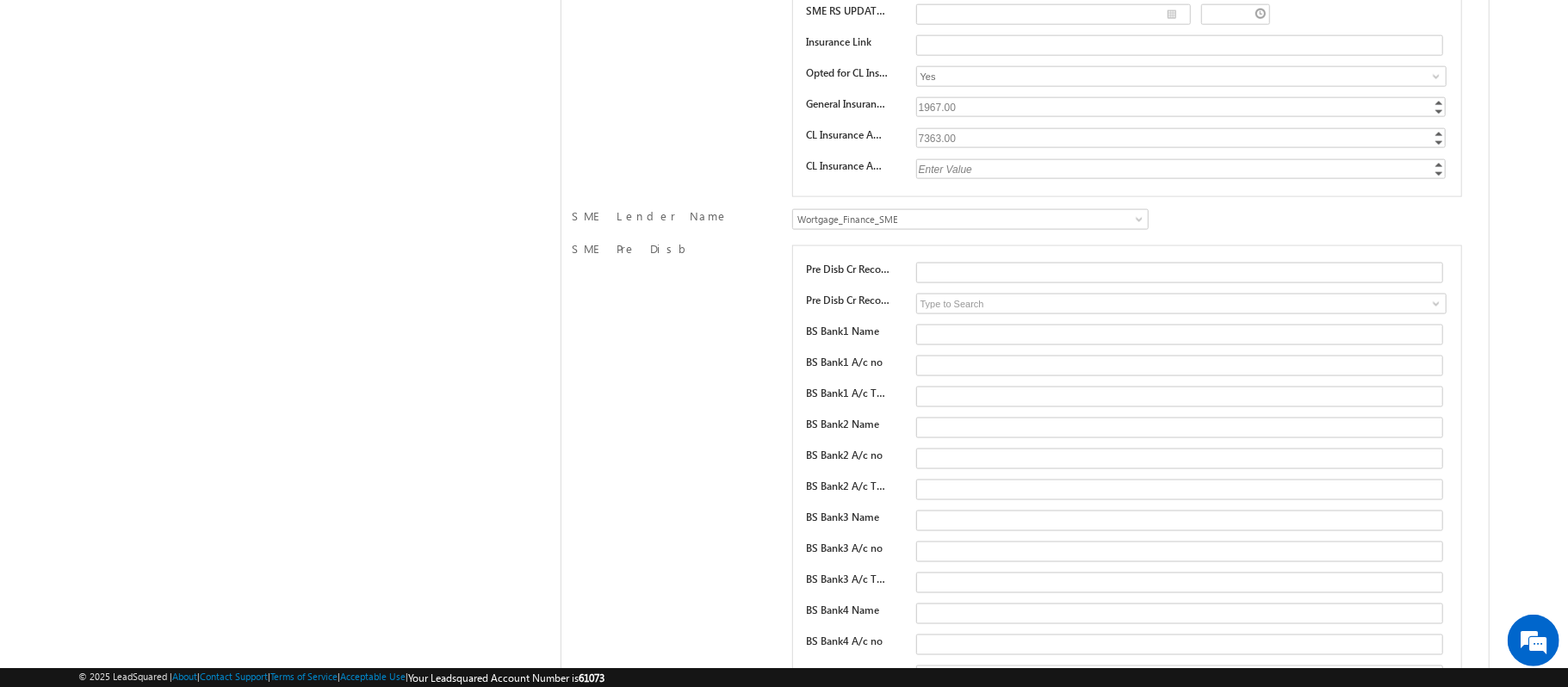
scroll to position [0, 0]
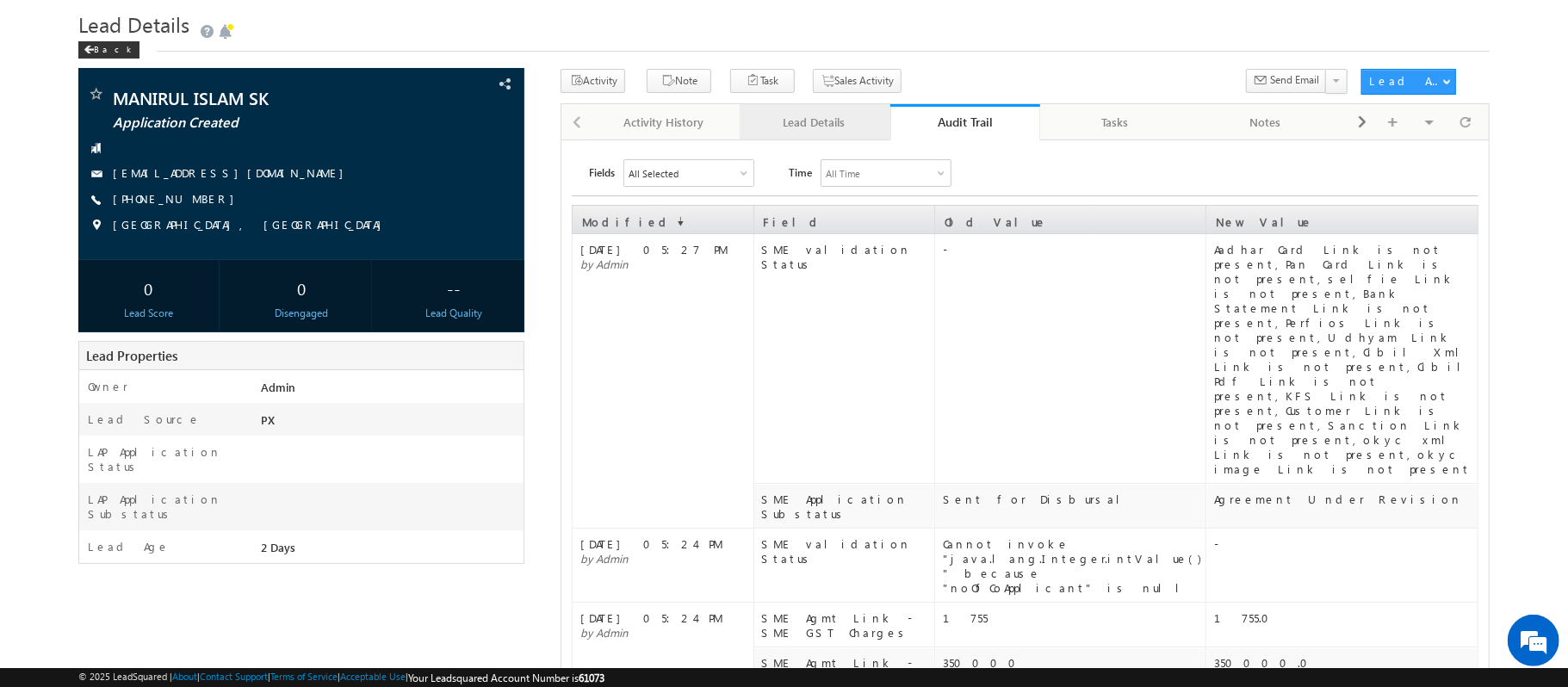
click at [821, 119] on div "Lead Details" at bounding box center [814, 122] width 122 height 20
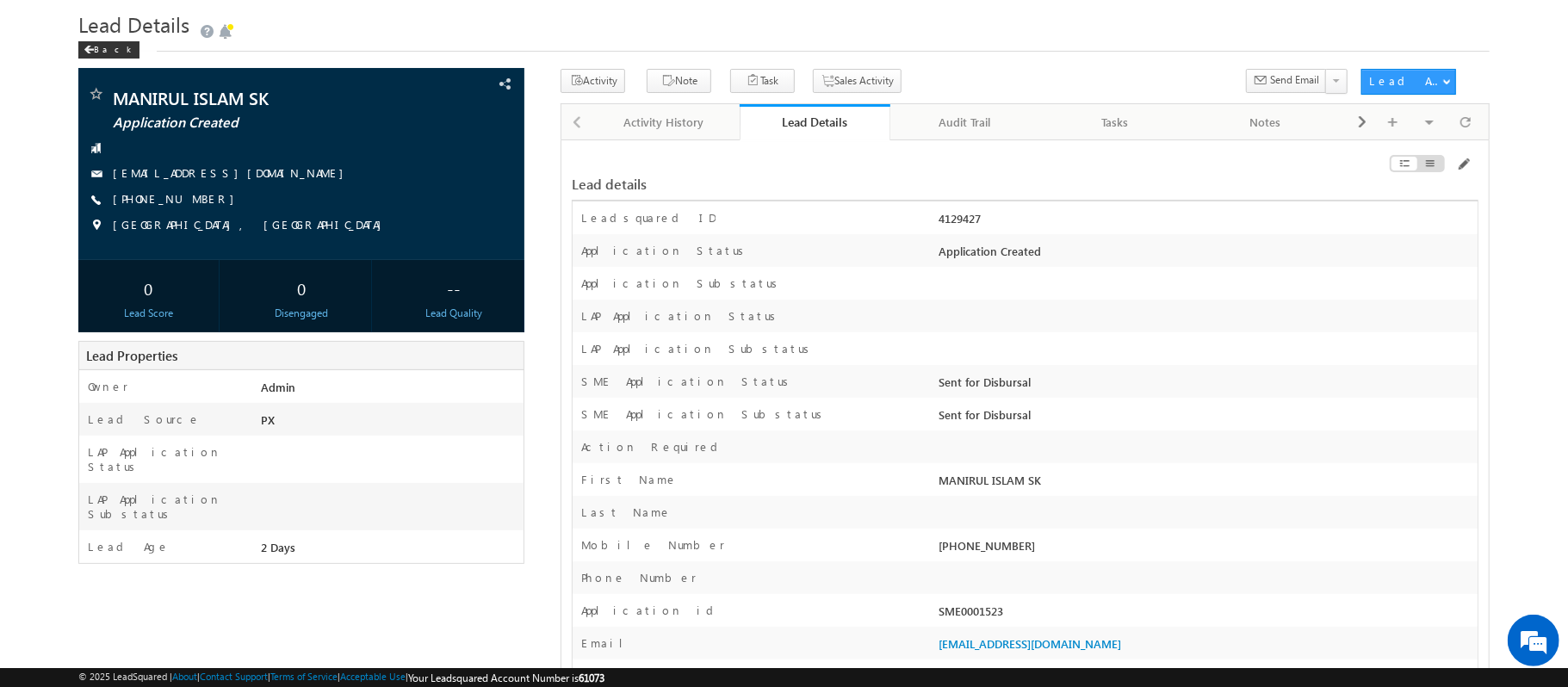
click at [821, 119] on div "Lead Details" at bounding box center [814, 122] width 125 height 17
click at [1457, 174] on div at bounding box center [1335, 167] width 287 height 19
click at [1457, 171] on span at bounding box center [1463, 164] width 14 height 14
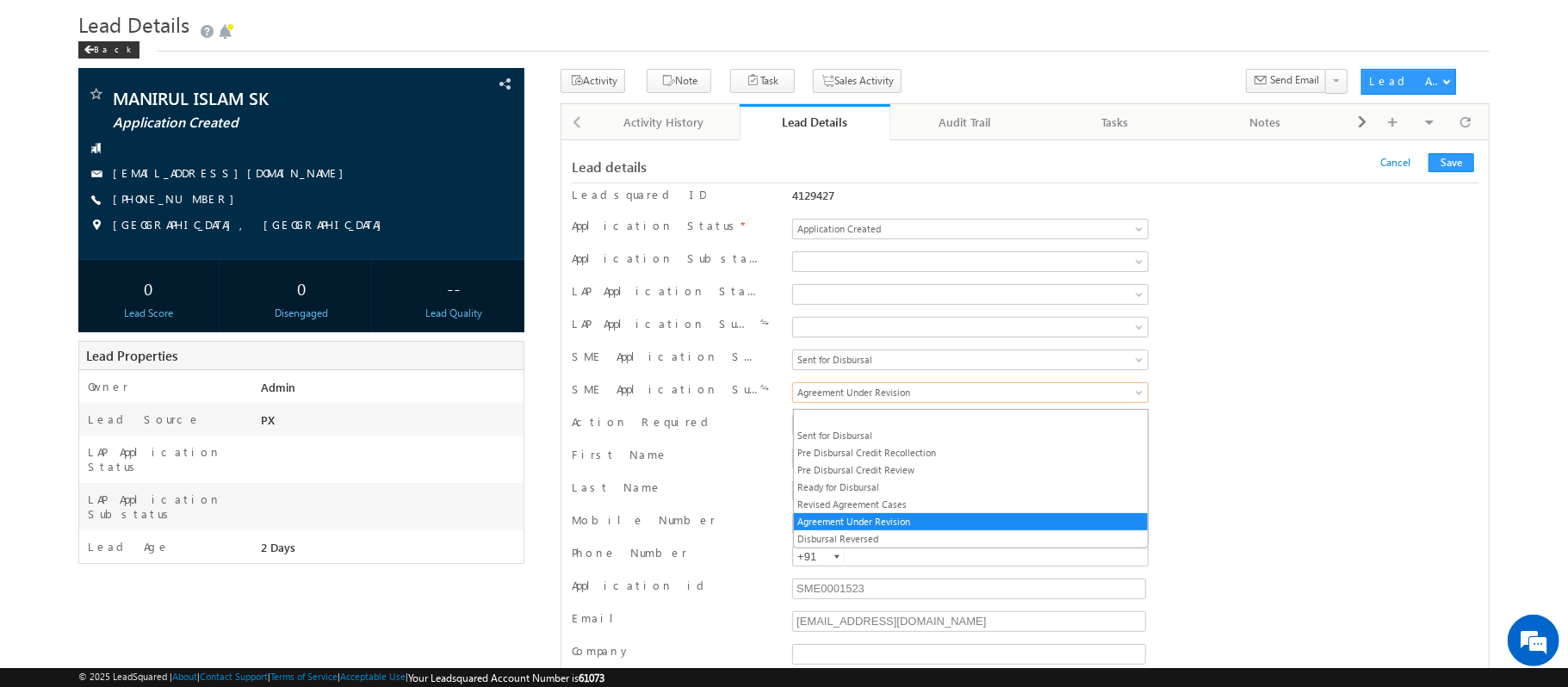
click at [995, 397] on span "Agreement Under Revision" at bounding box center [927, 392] width 268 height 16
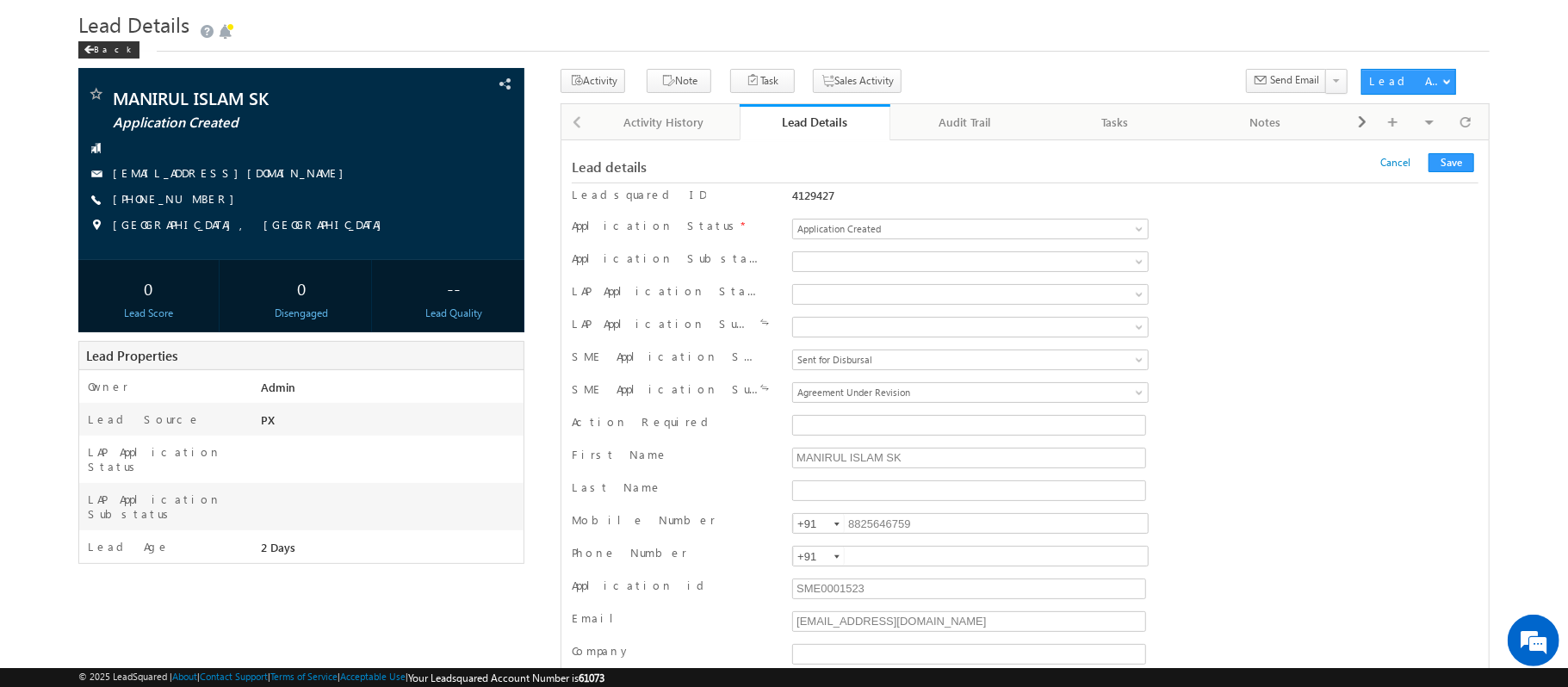
click at [1396, 390] on div "SME Application Substatus Sent for Disbursal Pre Disbursal Credit Recollection …" at bounding box center [1025, 395] width 907 height 26
click at [1073, 386] on link "Agreement Under Revision" at bounding box center [970, 392] width 356 height 20
click at [1457, 169] on button "Save" at bounding box center [1451, 162] width 45 height 19
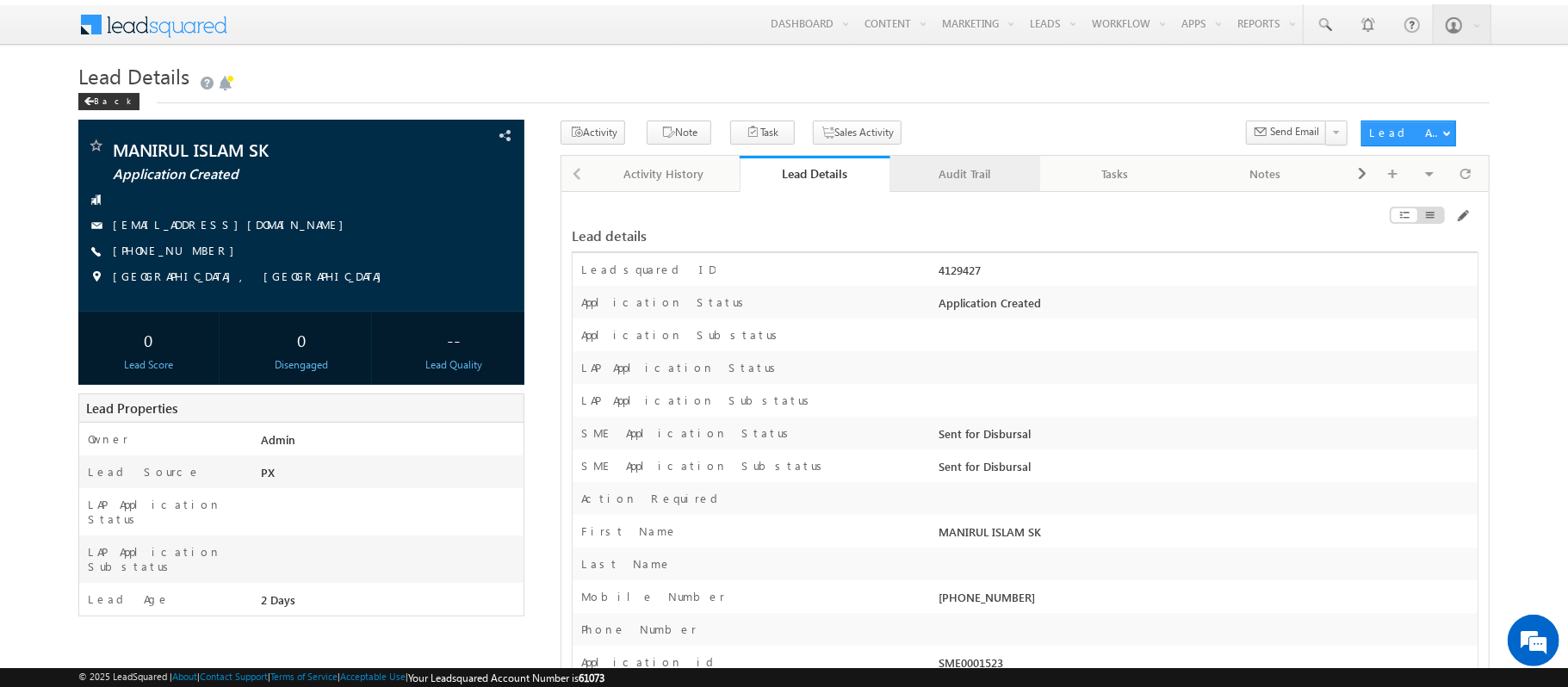
click at [952, 180] on div "Audit Trail" at bounding box center [965, 173] width 122 height 20
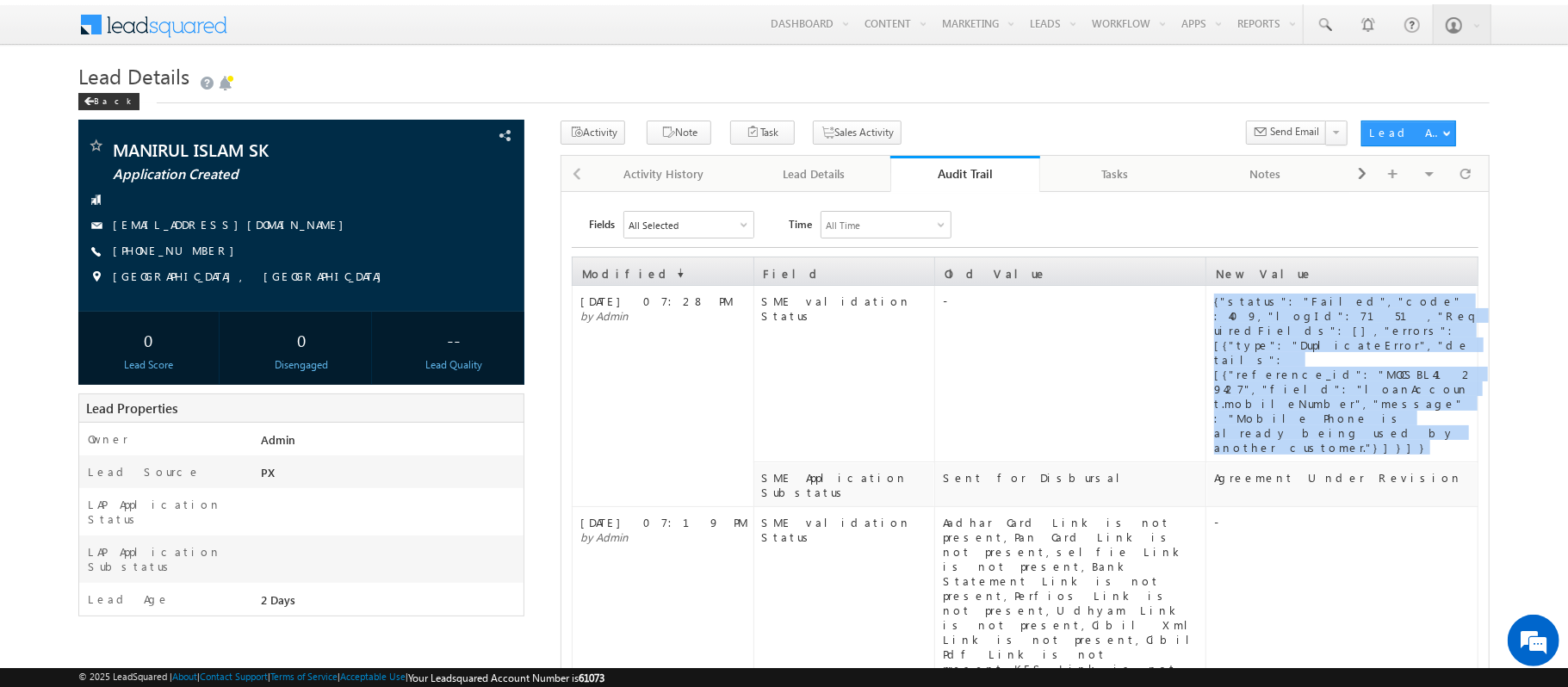
drag, startPoint x: 1211, startPoint y: 301, endPoint x: 1443, endPoint y: 361, distance: 239.6
click at [1443, 361] on td "{"status":"Failed","code":409,"logId":7151,"RequiredFields":[],"errors":[{"type…" at bounding box center [1342, 373] width 272 height 176
copy div "{"status":"Failed","code":409,"logId":7151,"RequiredFields":[],"errors":[{"type…"
